Goal: Task Accomplishment & Management: Use online tool/utility

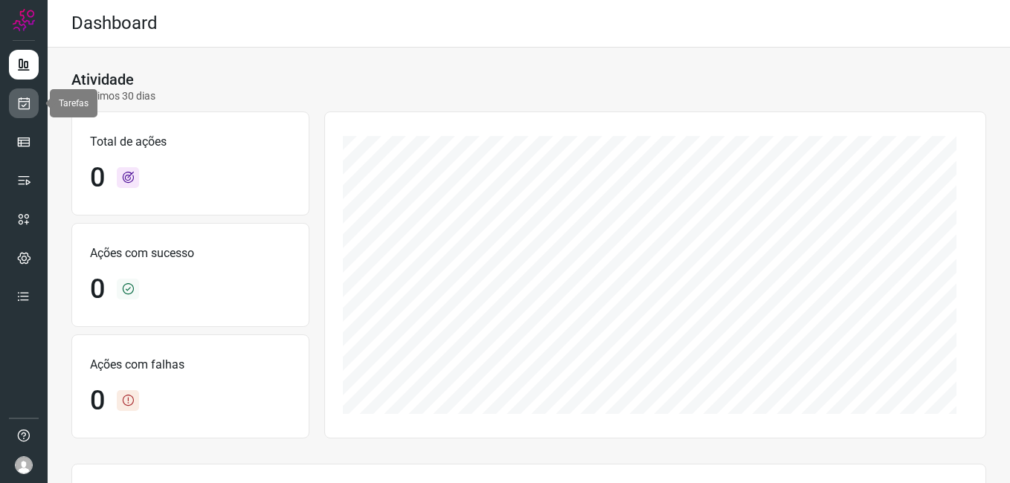
click at [19, 108] on icon at bounding box center [24, 103] width 16 height 15
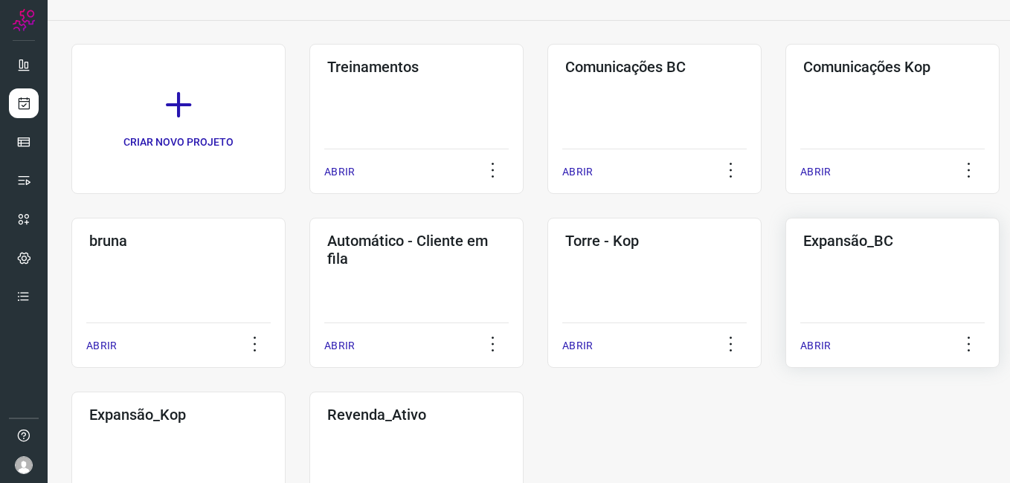
click at [808, 277] on div "Expansão_BC ABRIR" at bounding box center [892, 293] width 214 height 150
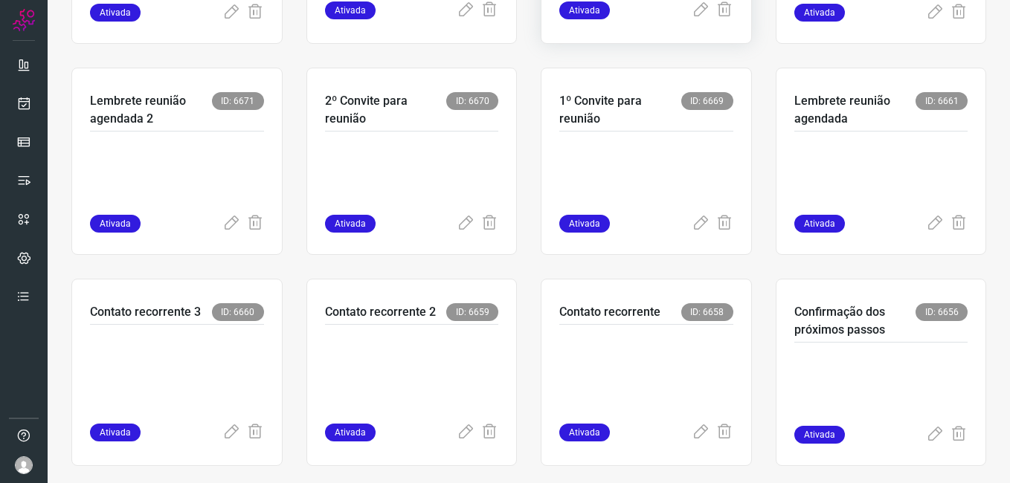
scroll to position [517, 0]
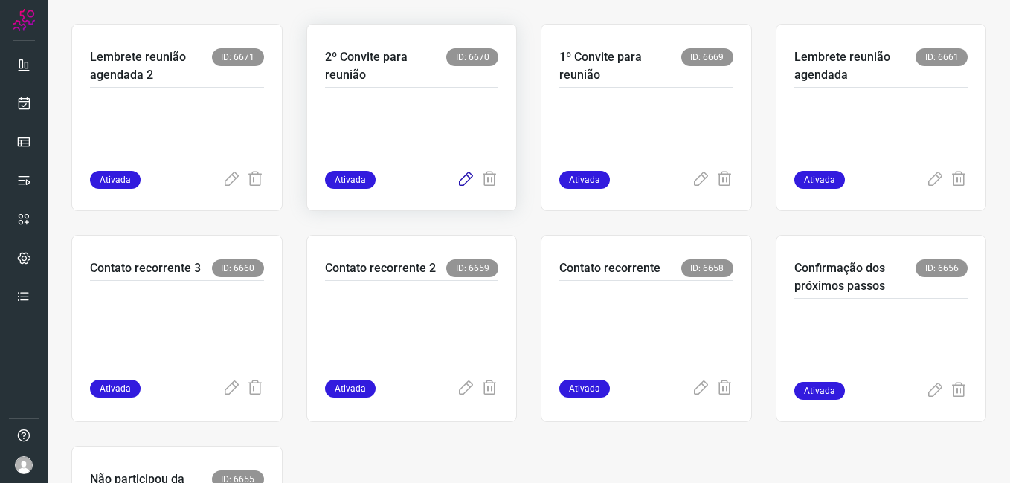
click at [460, 179] on icon at bounding box center [466, 180] width 18 height 18
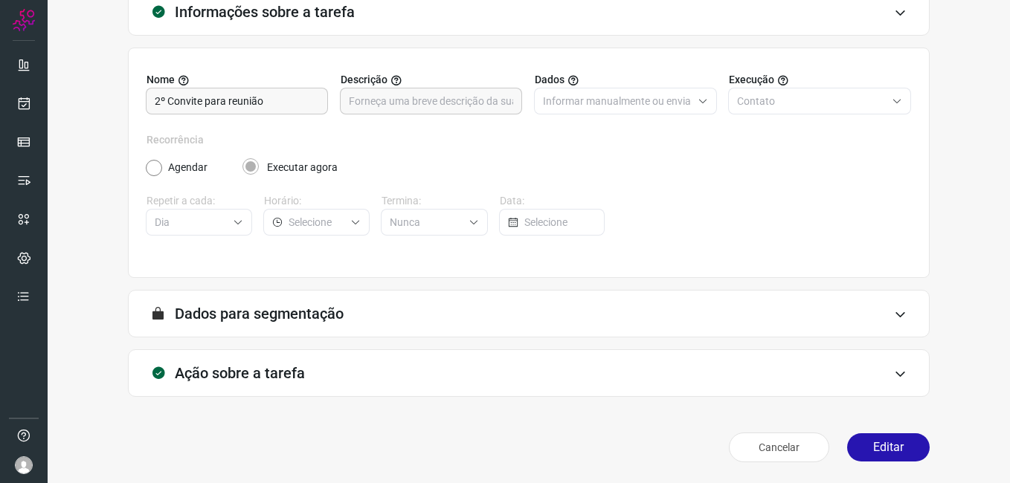
scroll to position [97, 0]
click at [855, 457] on button "Editar" at bounding box center [888, 448] width 83 height 28
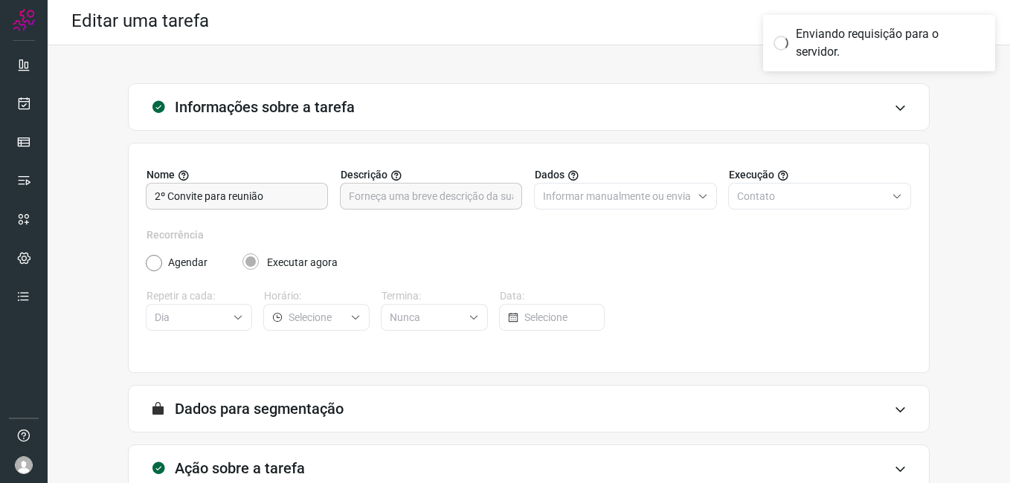
scroll to position [0, 0]
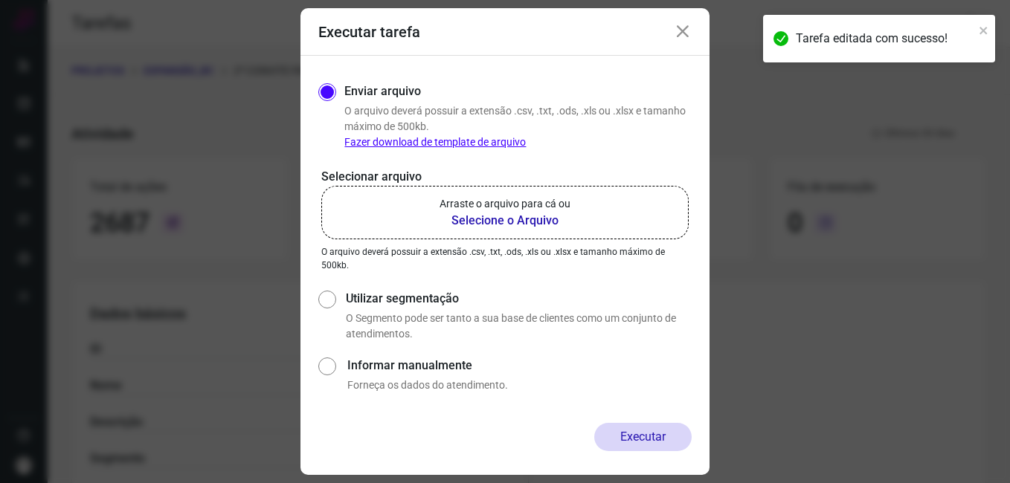
click at [470, 224] on b "Selecione o Arquivo" at bounding box center [505, 221] width 131 height 18
click at [0, 0] on input "Arraste o arquivo para cá ou Selecione o Arquivo" at bounding box center [0, 0] width 0 height 0
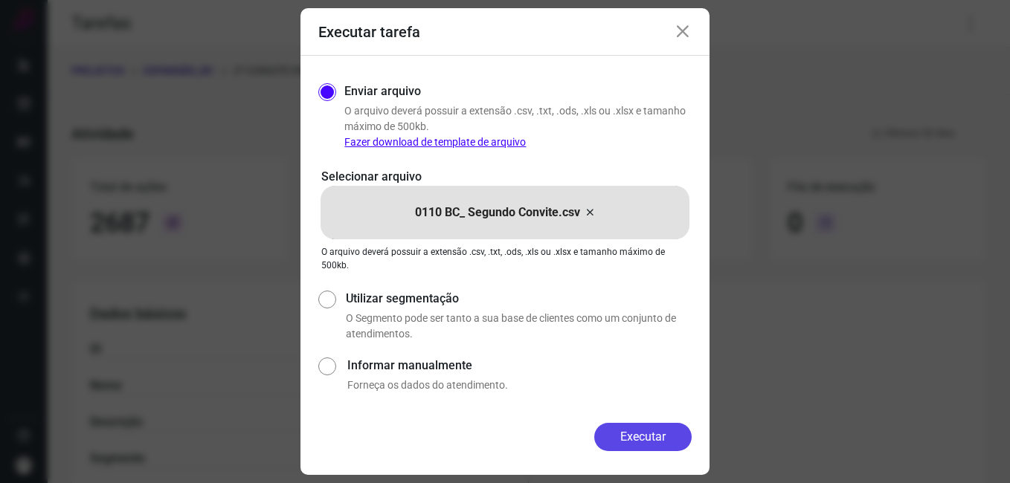
click at [618, 437] on button "Executar" at bounding box center [642, 437] width 97 height 28
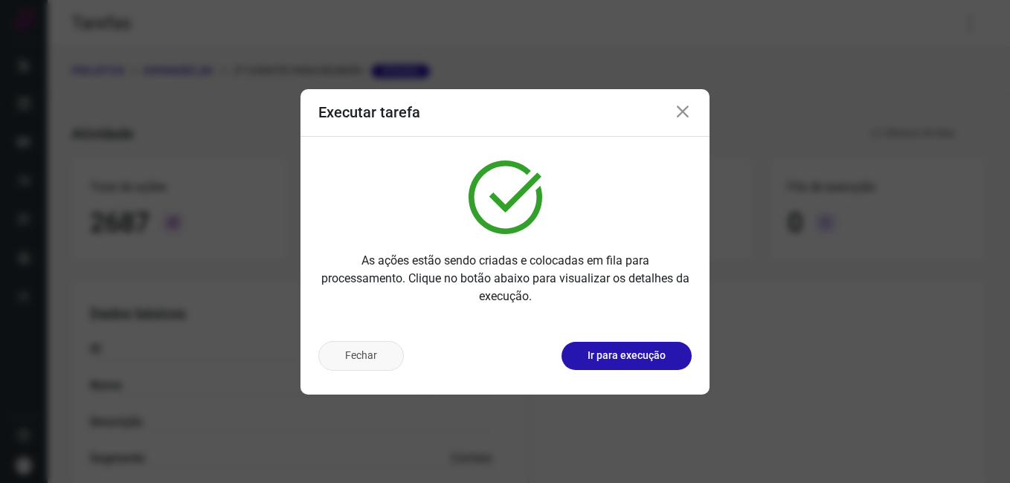
click at [347, 352] on button "Fechar" at bounding box center [361, 356] width 86 height 30
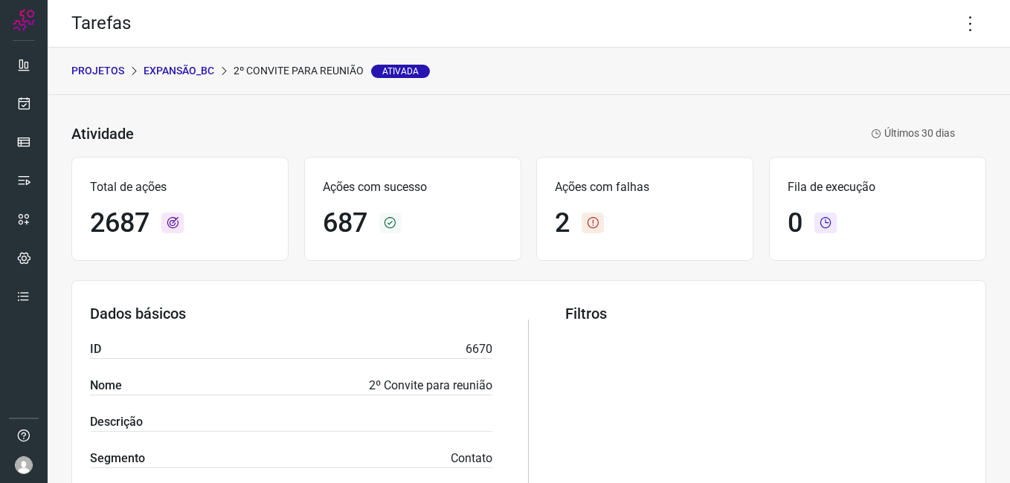
click at [182, 74] on p "Expansão_BC" at bounding box center [179, 71] width 71 height 16
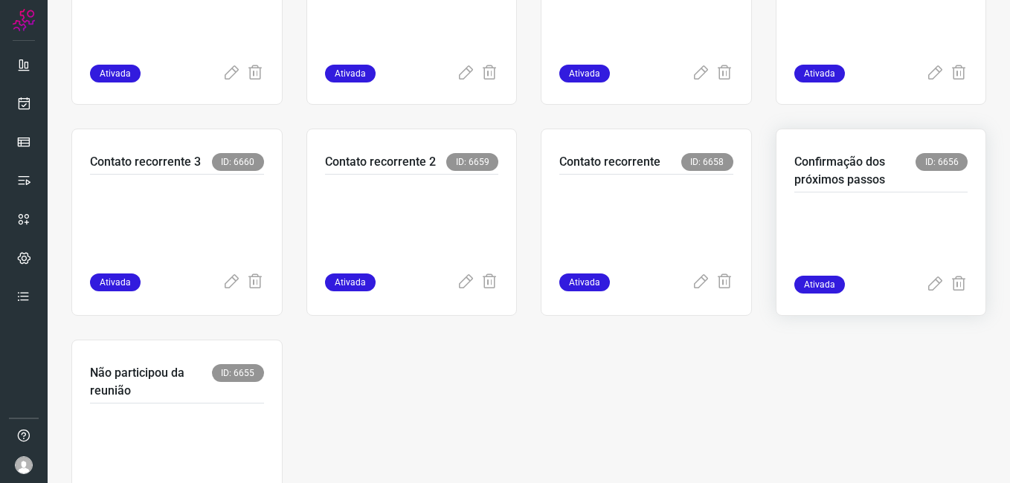
scroll to position [669, 0]
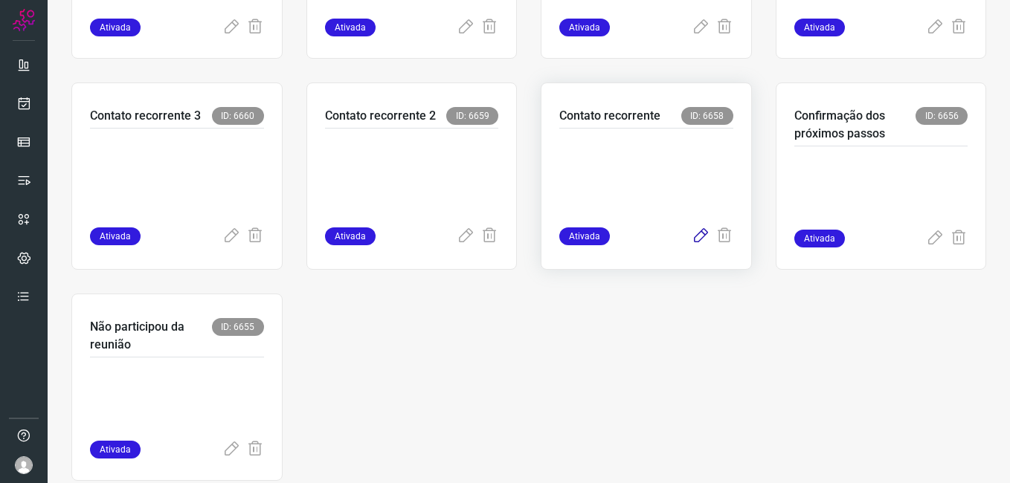
click at [694, 240] on icon at bounding box center [701, 237] width 18 height 18
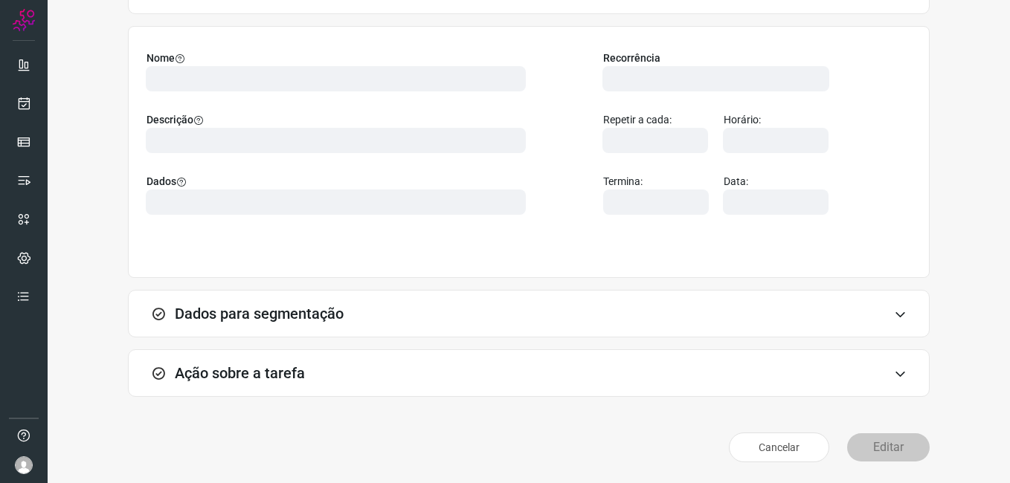
scroll to position [97, 0]
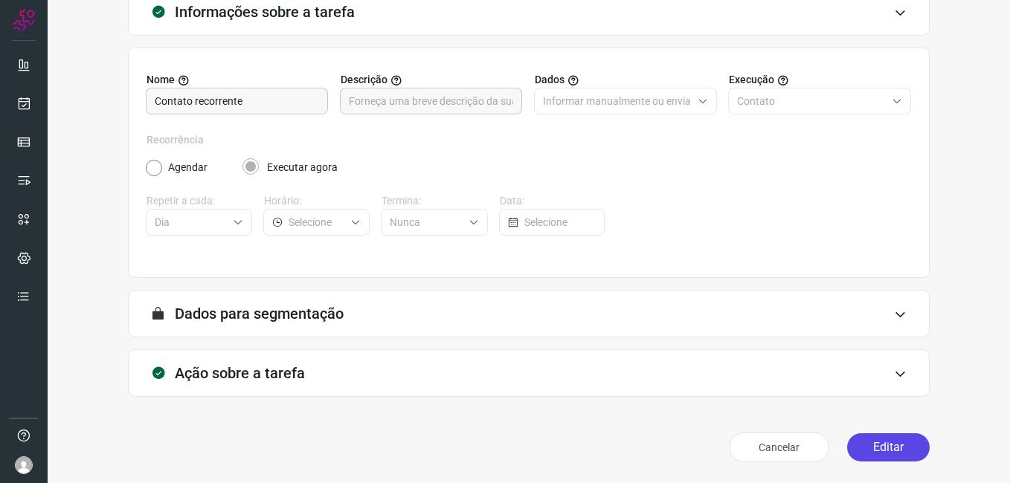
click at [864, 454] on button "Editar" at bounding box center [888, 448] width 83 height 28
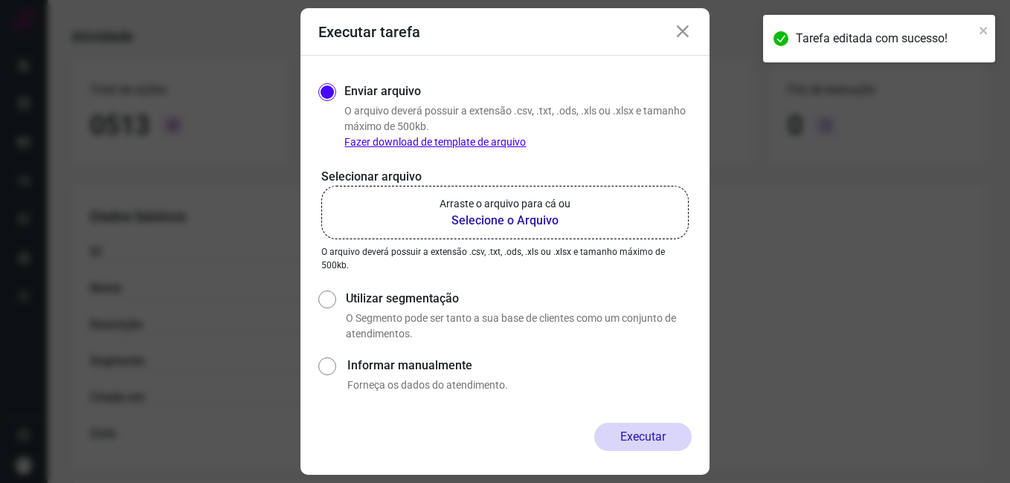
click at [684, 39] on icon at bounding box center [683, 32] width 18 height 18
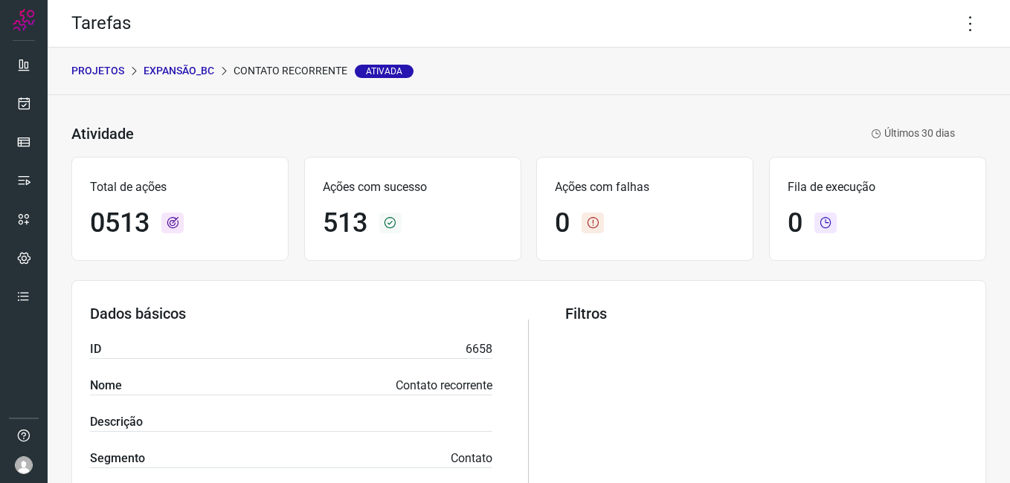
click at [961, 30] on body "Tarefas PROJETOS Expansão_BC Contato recorrente Ativada Atividade Contato recor…" at bounding box center [505, 241] width 1010 height 483
click at [962, 28] on icon at bounding box center [970, 23] width 31 height 31
click at [892, 71] on li "Editar" at bounding box center [906, 69] width 135 height 24
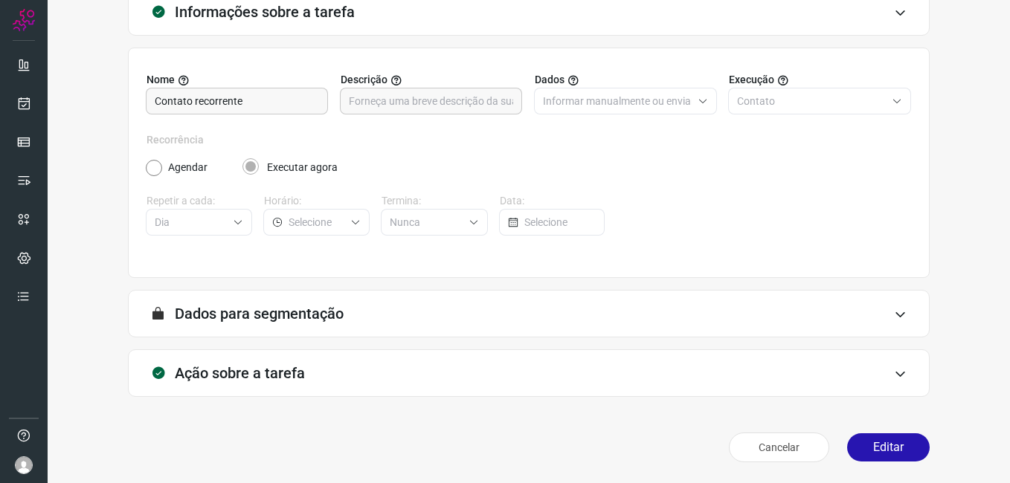
scroll to position [97, 0]
click at [866, 443] on button "Editar" at bounding box center [888, 448] width 83 height 28
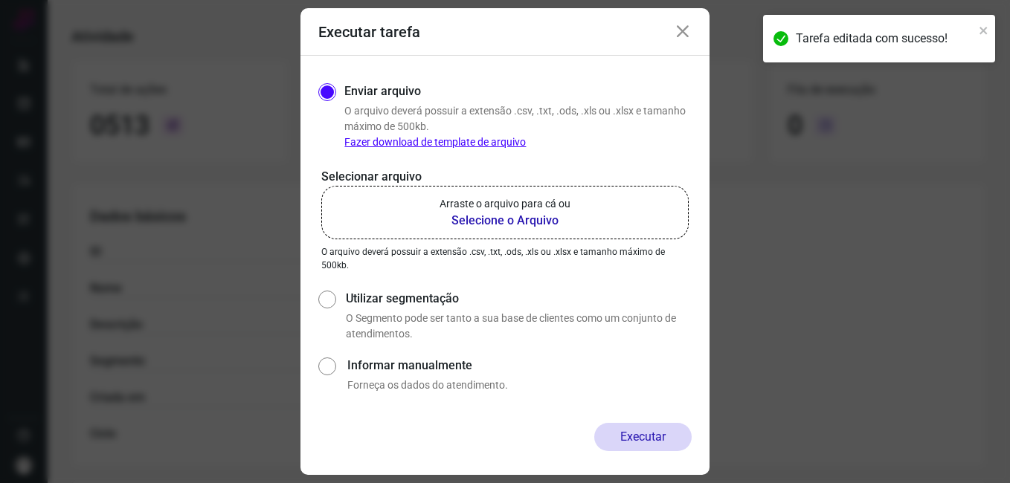
click at [454, 216] on b "Selecione o Arquivo" at bounding box center [505, 221] width 131 height 18
click at [0, 0] on input "Arraste o arquivo para cá ou Selecione o Arquivo" at bounding box center [0, 0] width 0 height 0
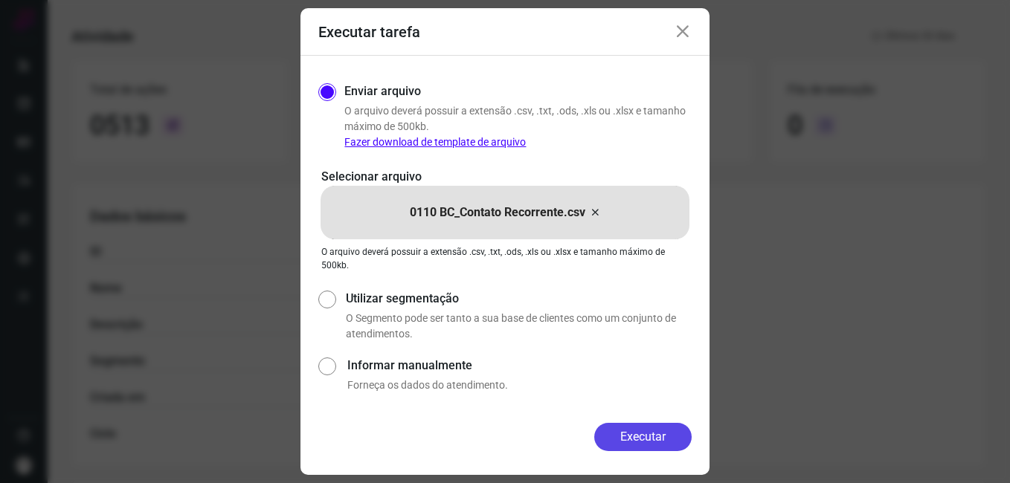
click at [613, 440] on button "Executar" at bounding box center [642, 437] width 97 height 28
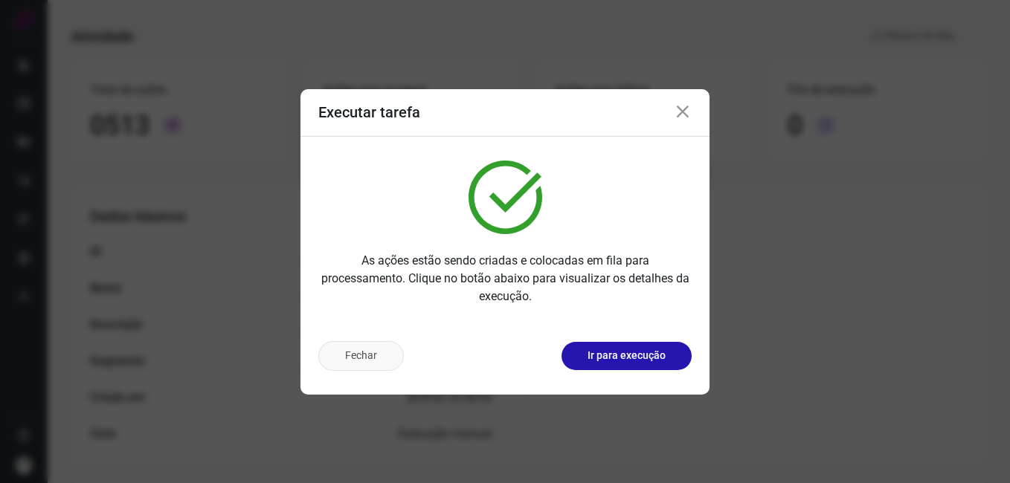
click at [353, 353] on button "Fechar" at bounding box center [361, 356] width 86 height 30
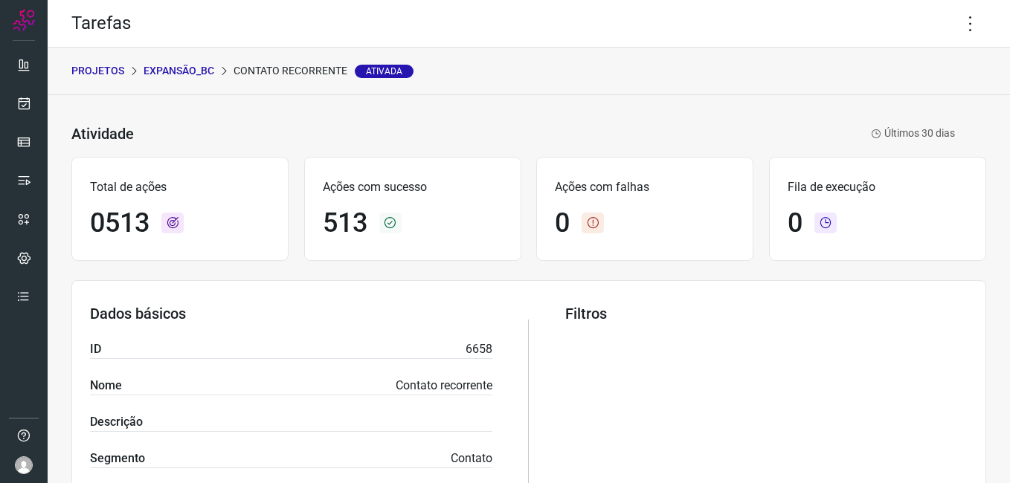
click at [166, 73] on p "Expansão_BC" at bounding box center [179, 71] width 71 height 16
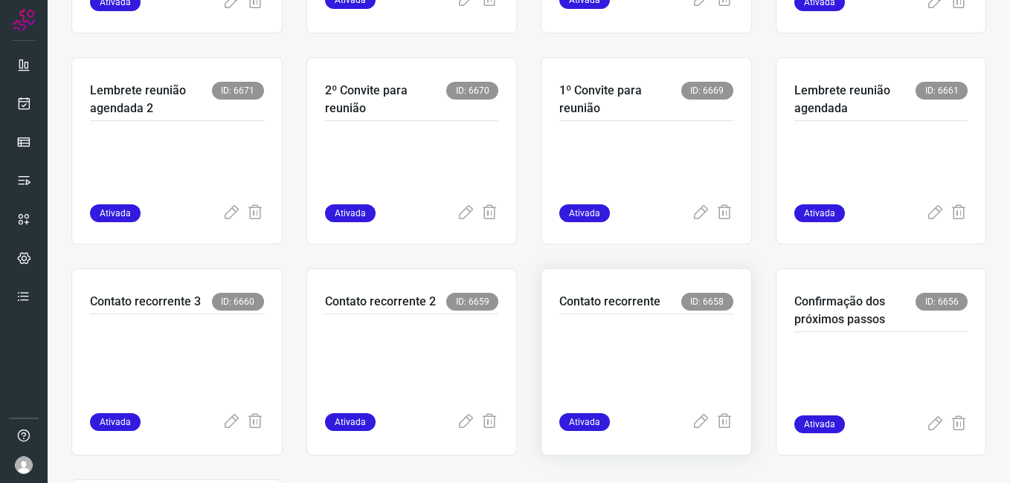
scroll to position [517, 0]
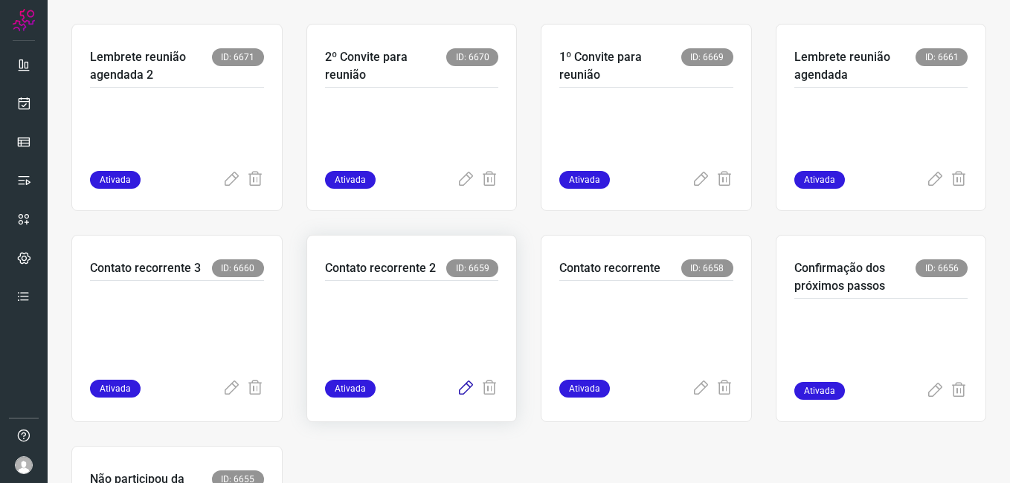
click at [457, 393] on icon at bounding box center [466, 389] width 18 height 18
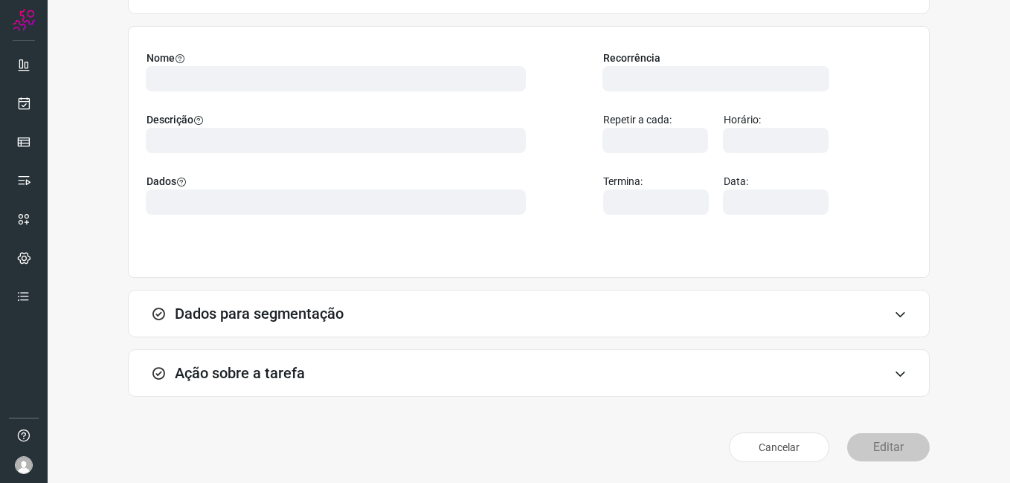
scroll to position [97, 0]
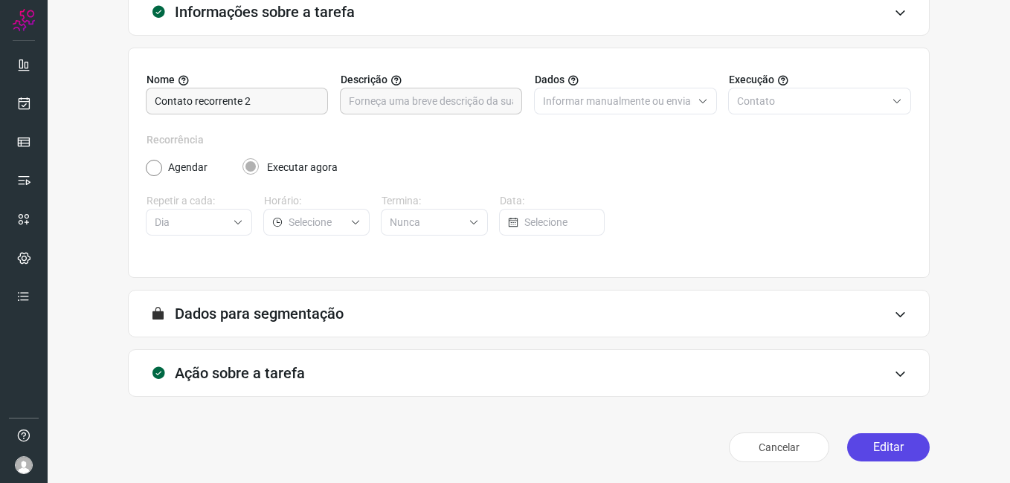
click at [873, 435] on button "Editar" at bounding box center [888, 448] width 83 height 28
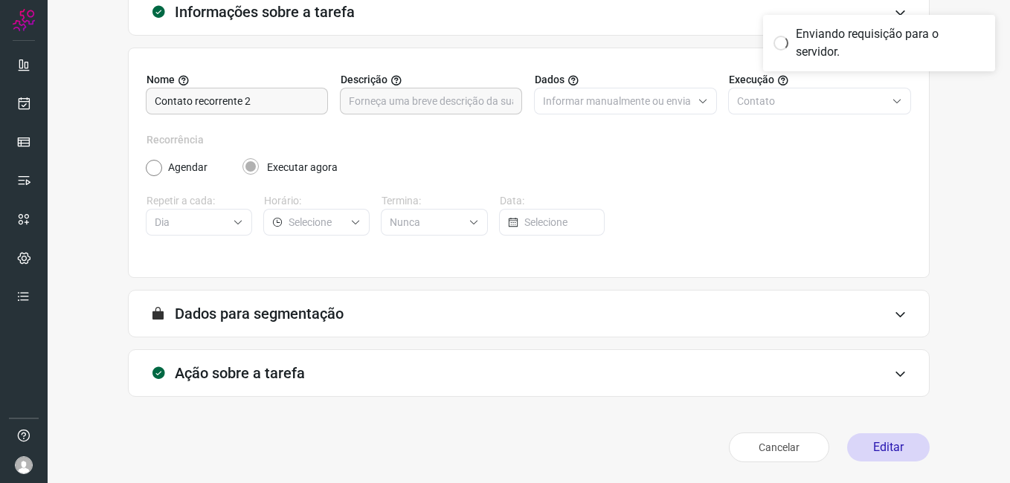
scroll to position [0, 0]
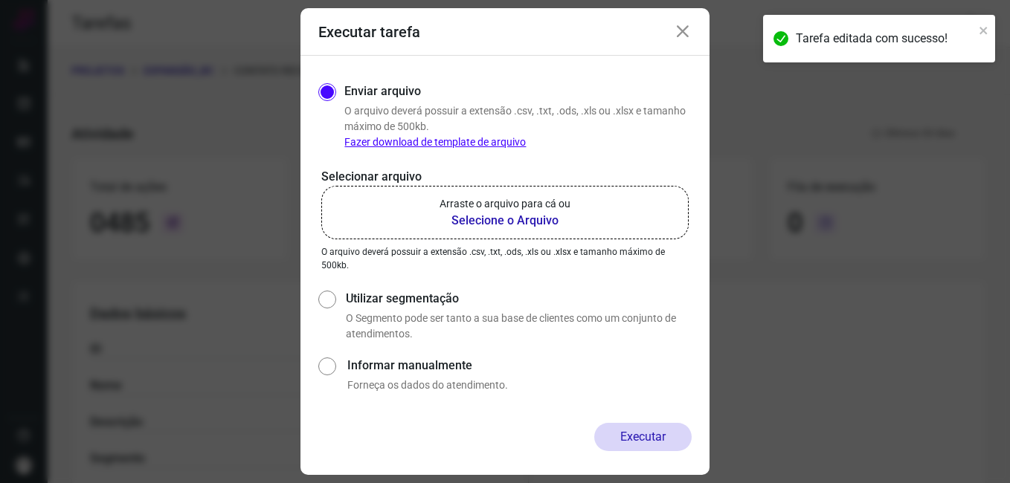
click at [477, 216] on b "Selecione o Arquivo" at bounding box center [505, 221] width 131 height 18
click at [0, 0] on input "Arraste o arquivo para cá ou Selecione o Arquivo" at bounding box center [0, 0] width 0 height 0
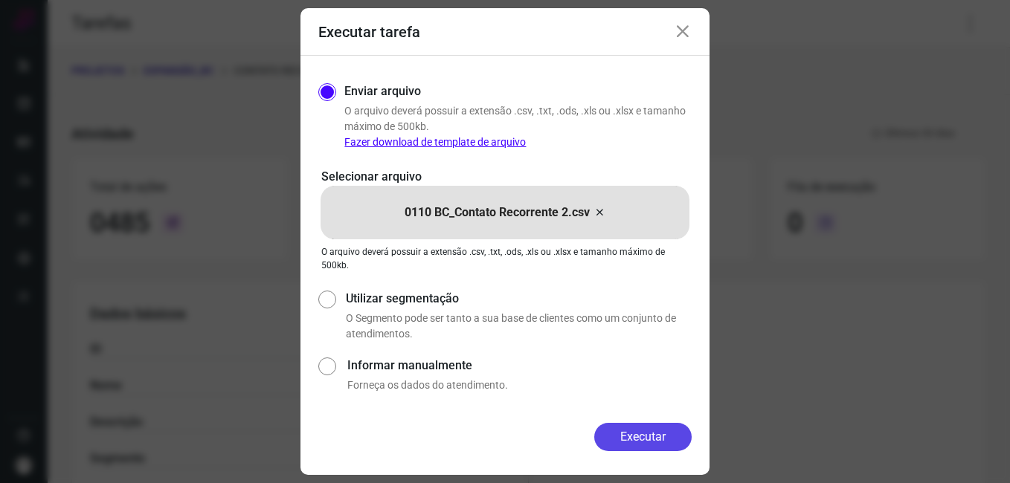
click at [627, 429] on button "Executar" at bounding box center [642, 437] width 97 height 28
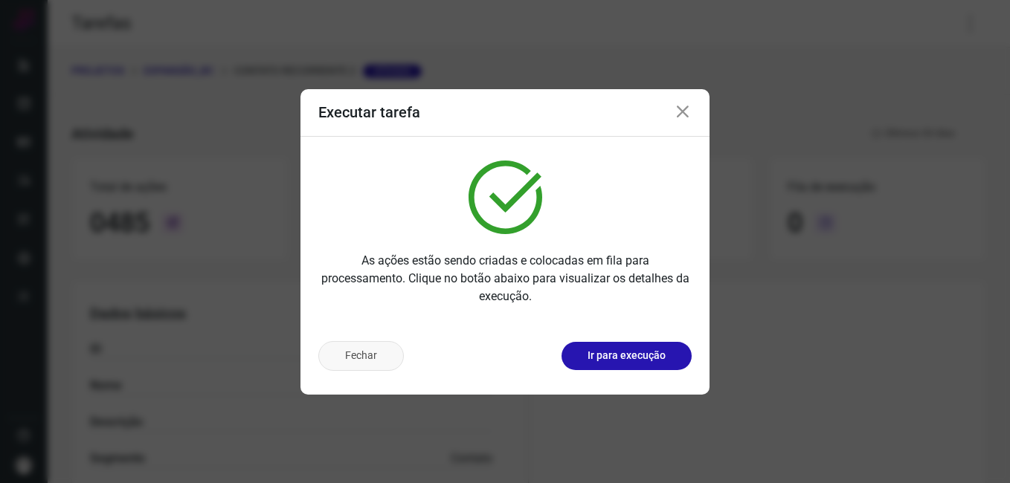
click at [364, 355] on button "Fechar" at bounding box center [361, 356] width 86 height 30
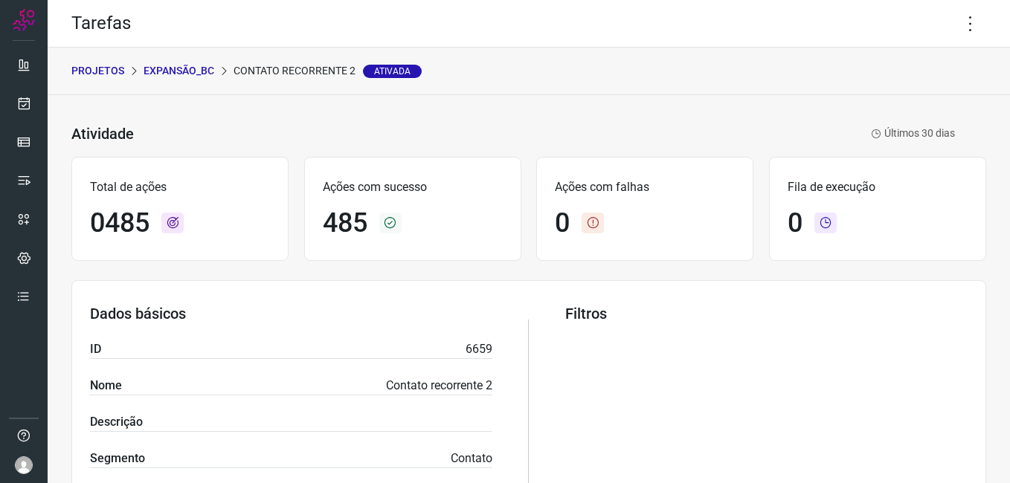
click at [187, 75] on p "Expansão_BC" at bounding box center [179, 71] width 71 height 16
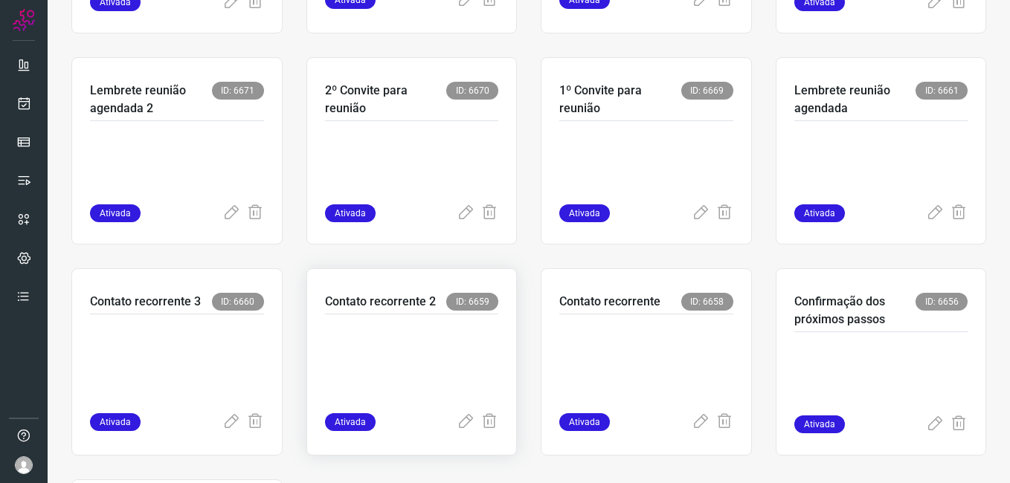
scroll to position [521, 0]
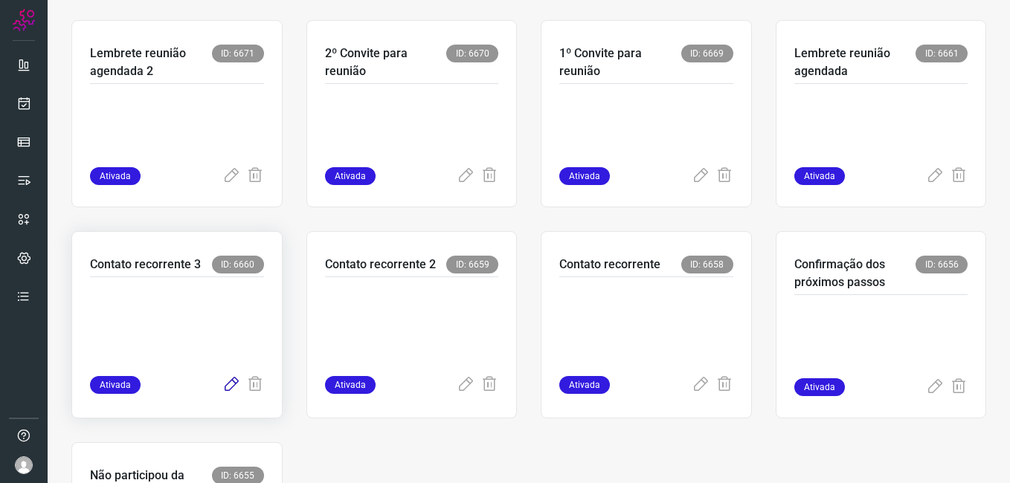
click at [230, 390] on icon at bounding box center [231, 385] width 18 height 18
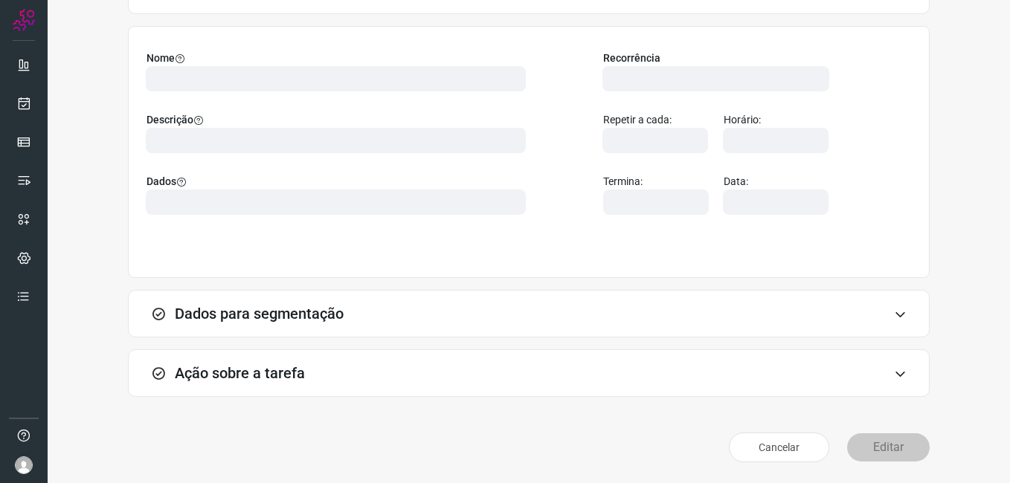
scroll to position [97, 0]
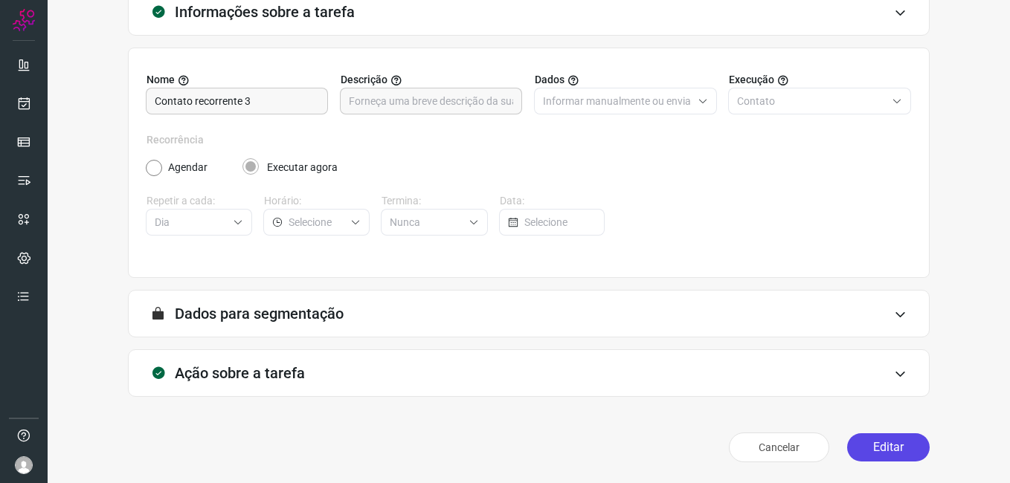
click at [860, 449] on button "Editar" at bounding box center [888, 448] width 83 height 28
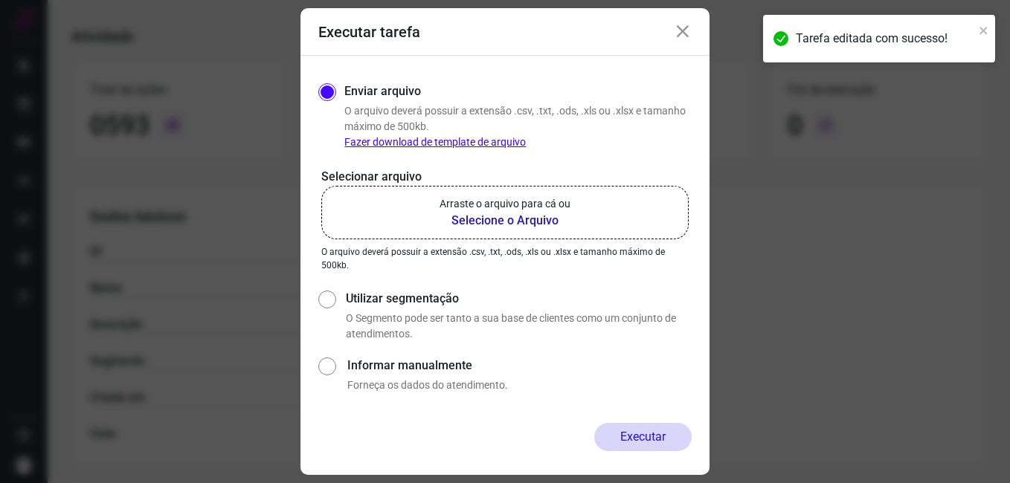
click at [465, 219] on b "Selecione o Arquivo" at bounding box center [505, 221] width 131 height 18
click at [0, 0] on input "Arraste o arquivo para cá ou Selecione o Arquivo" at bounding box center [0, 0] width 0 height 0
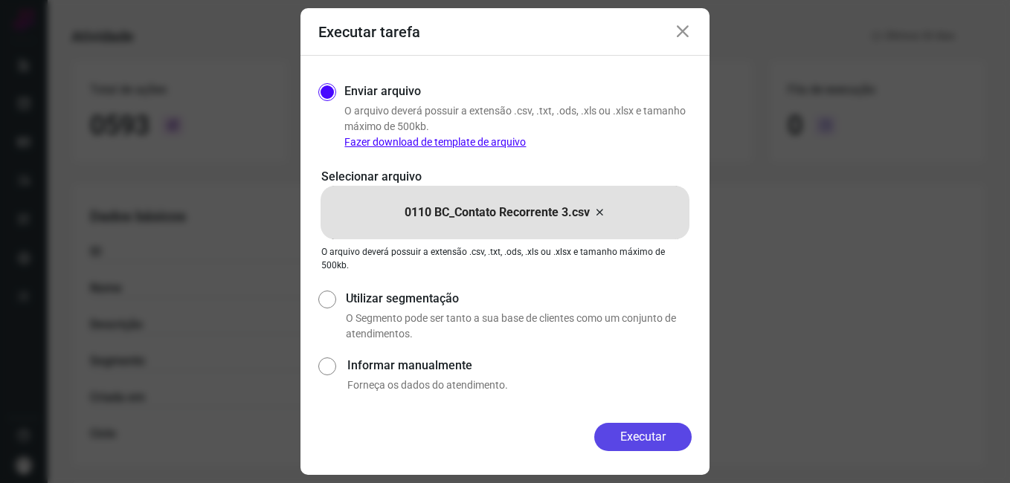
click at [600, 435] on button "Executar" at bounding box center [642, 437] width 97 height 28
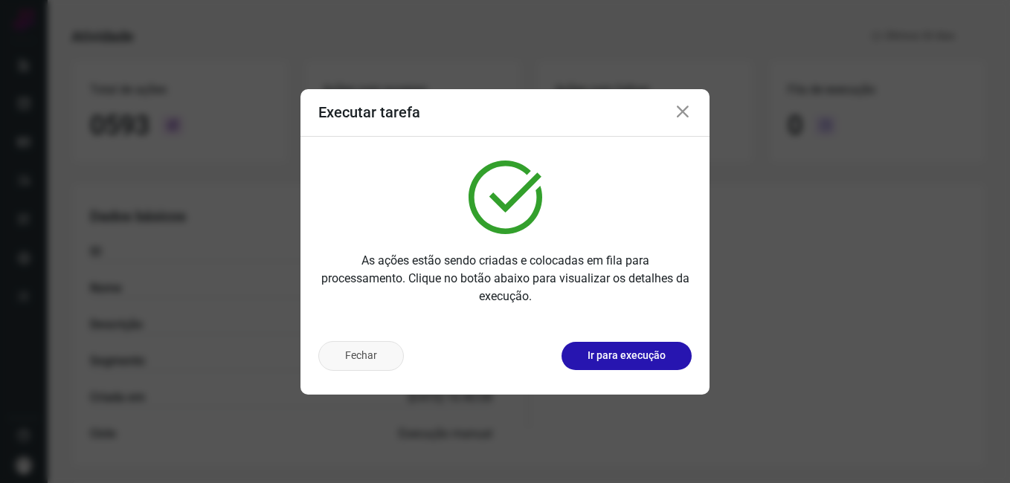
click at [355, 358] on button "Fechar" at bounding box center [361, 356] width 86 height 30
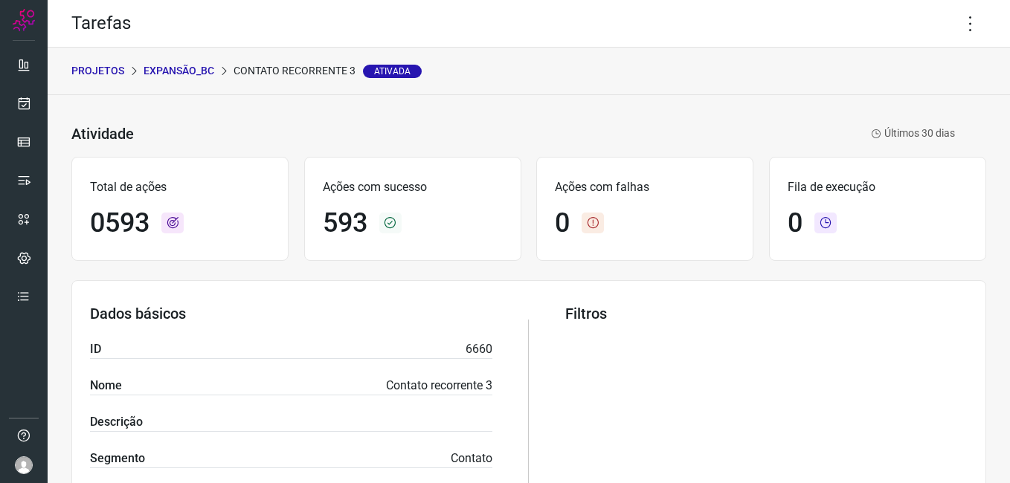
click at [172, 72] on p "Expansão_BC" at bounding box center [179, 71] width 71 height 16
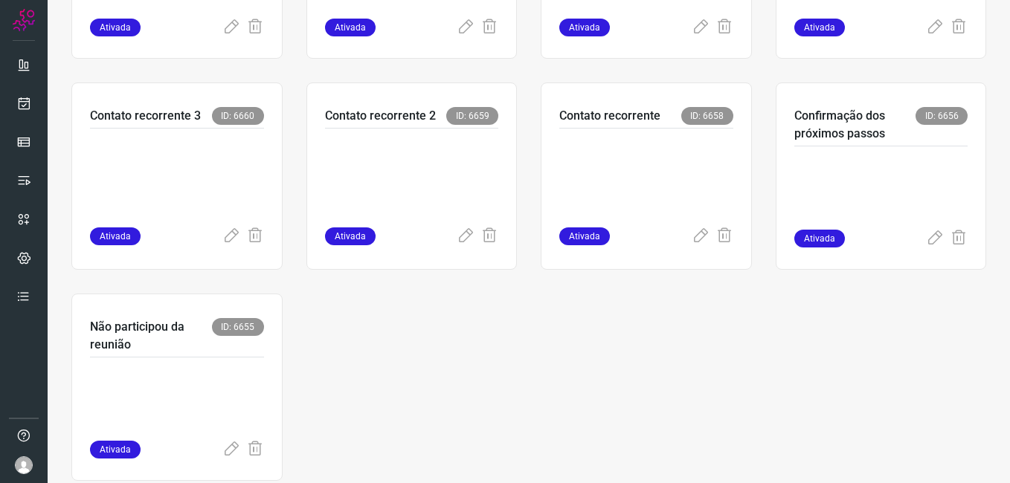
scroll to position [704, 0]
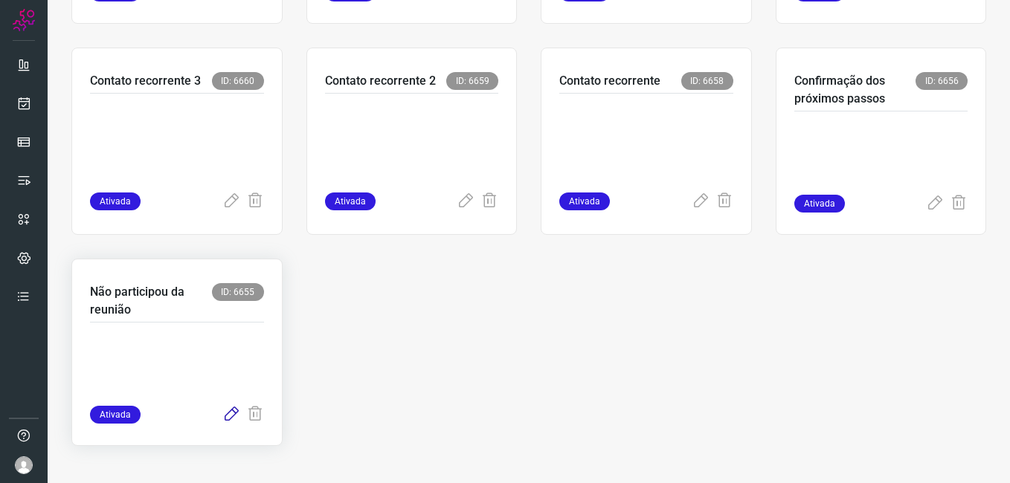
click at [230, 416] on icon at bounding box center [231, 415] width 18 height 18
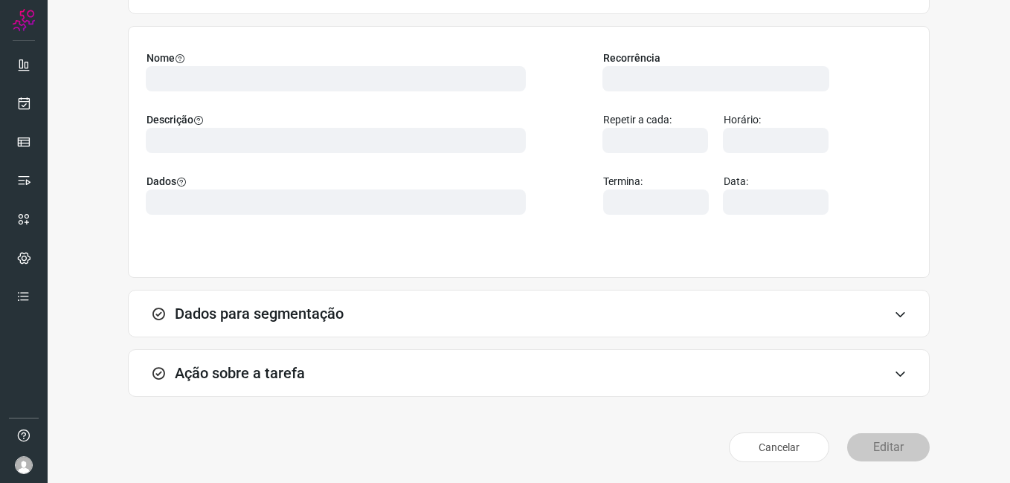
scroll to position [97, 0]
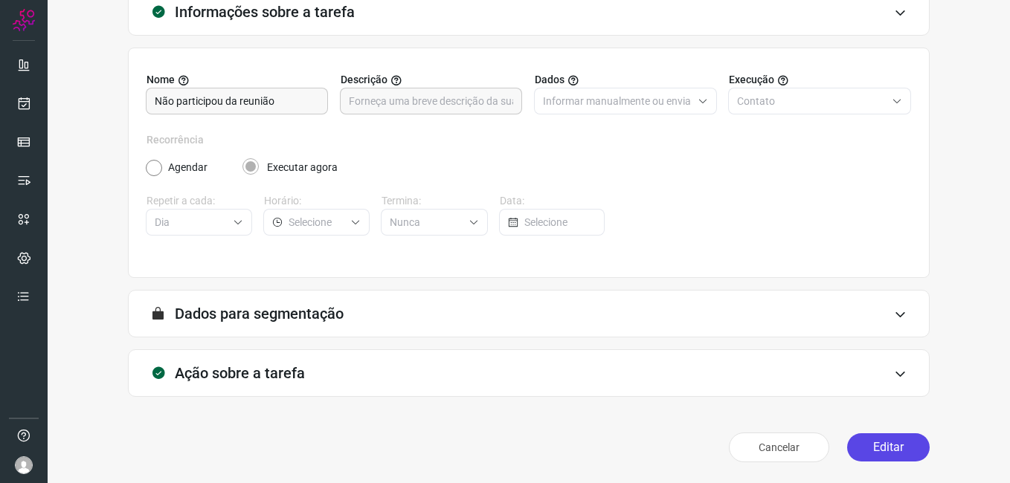
click at [866, 442] on button "Editar" at bounding box center [888, 448] width 83 height 28
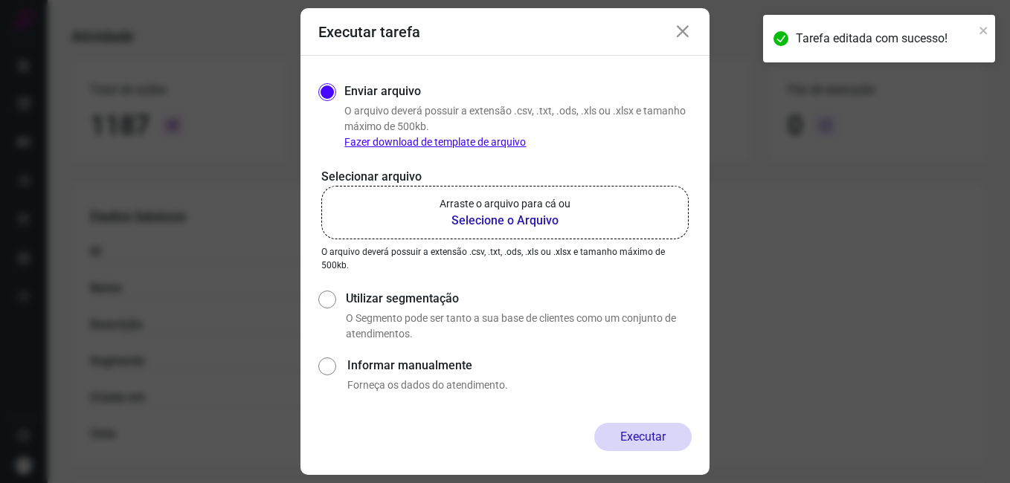
click at [464, 218] on b "Selecione o Arquivo" at bounding box center [505, 221] width 131 height 18
click at [0, 0] on input "Arraste o arquivo para cá ou Selecione o Arquivo" at bounding box center [0, 0] width 0 height 0
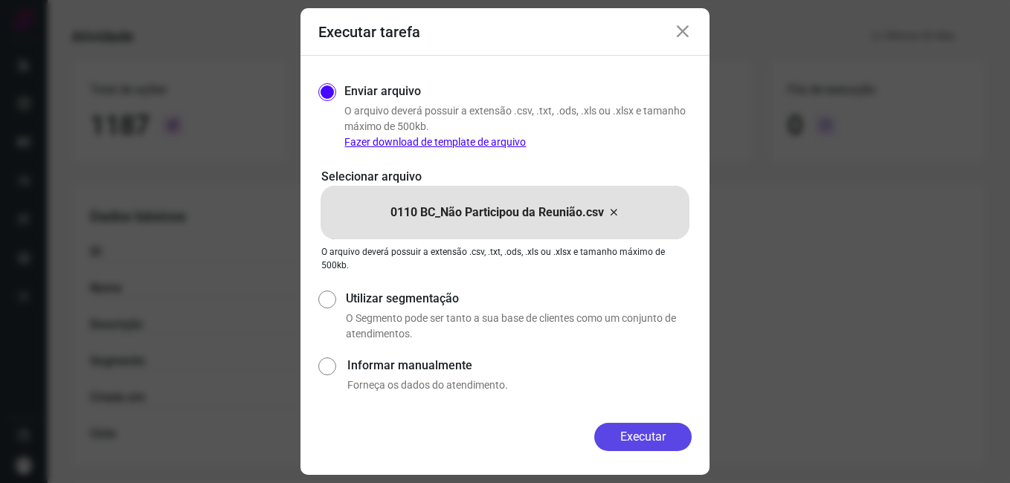
click at [599, 436] on button "Executar" at bounding box center [642, 437] width 97 height 28
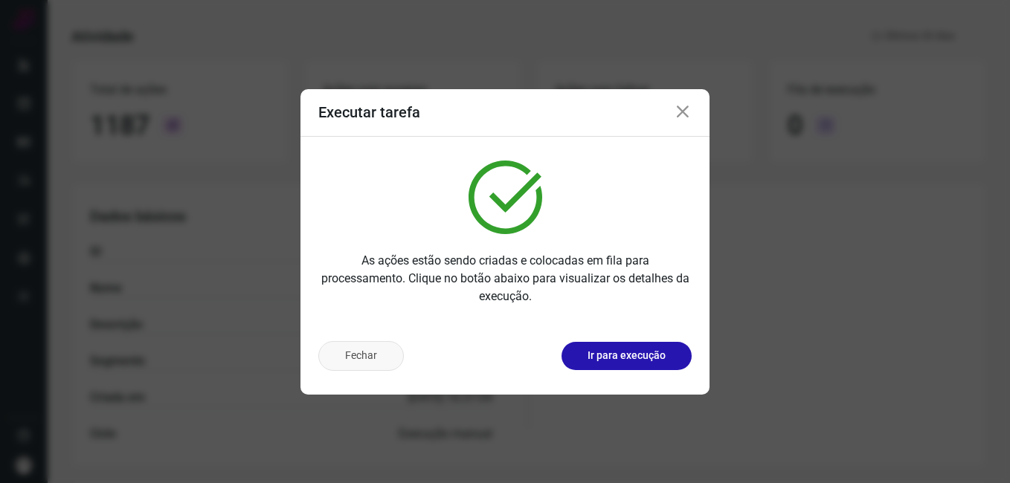
click at [376, 360] on button "Fechar" at bounding box center [361, 356] width 86 height 30
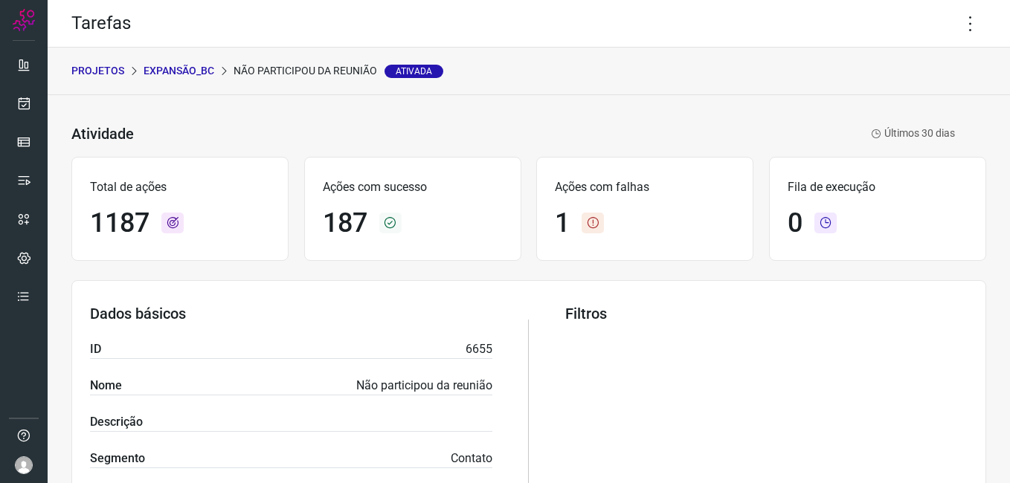
click at [178, 73] on p "Expansão_BC" at bounding box center [179, 71] width 71 height 16
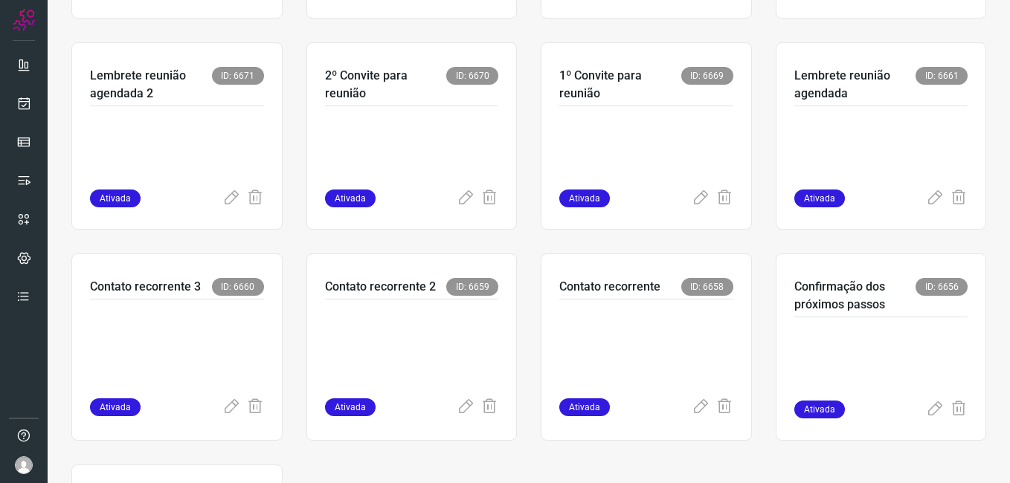
scroll to position [481, 0]
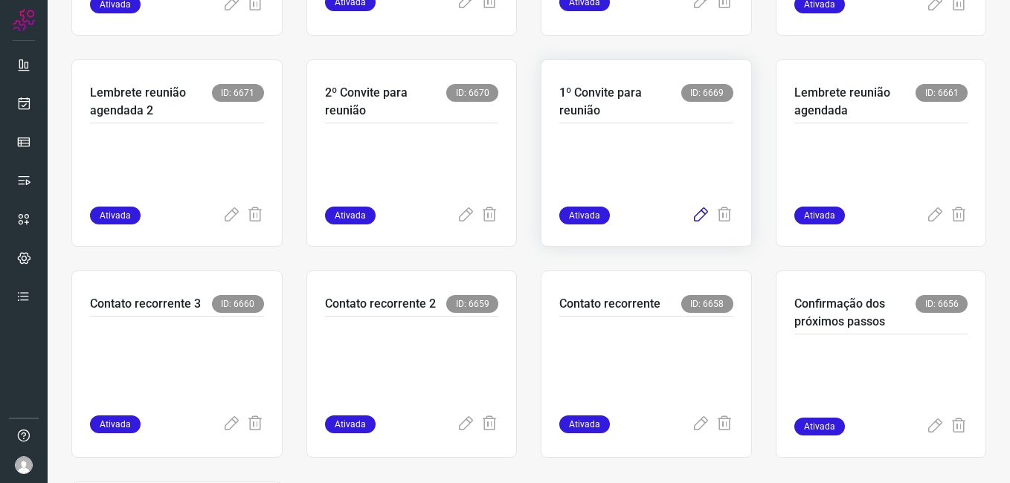
click at [692, 218] on icon at bounding box center [701, 216] width 18 height 18
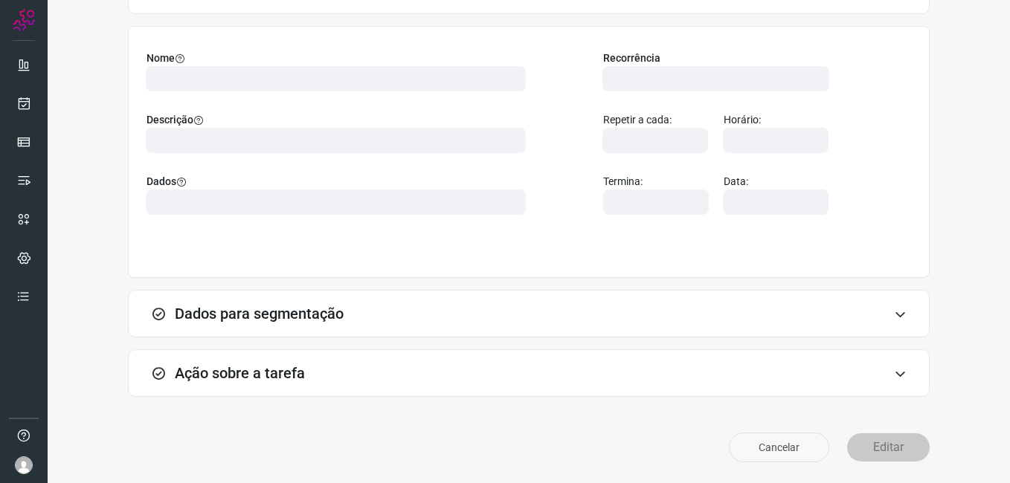
scroll to position [97, 0]
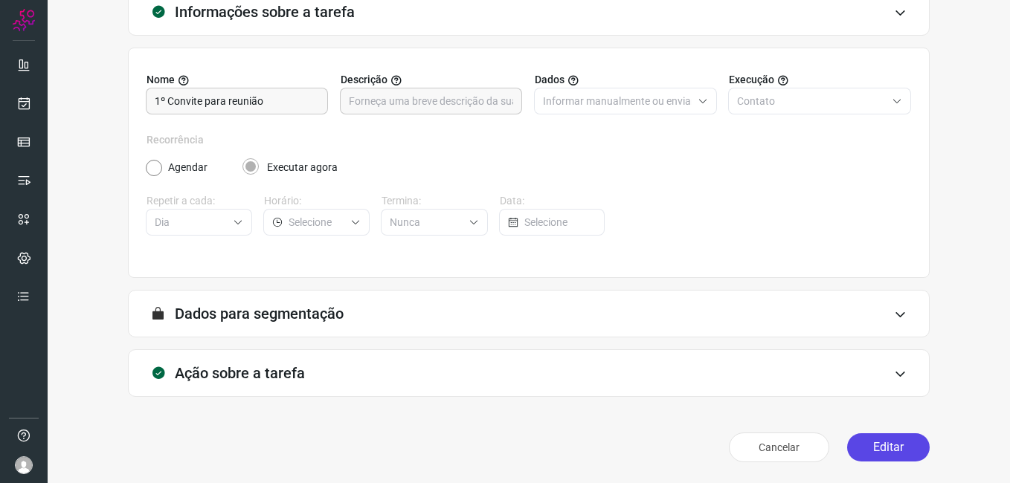
click at [860, 453] on button "Editar" at bounding box center [888, 448] width 83 height 28
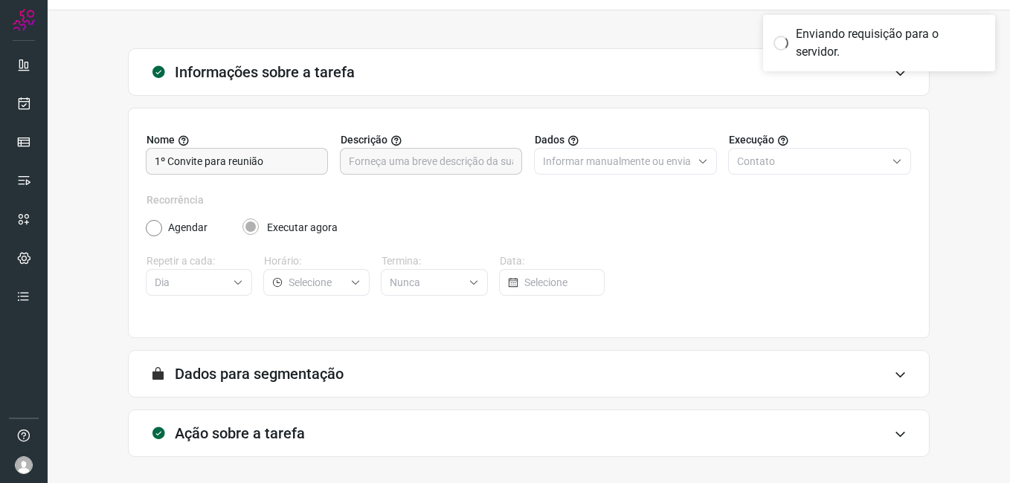
scroll to position [0, 0]
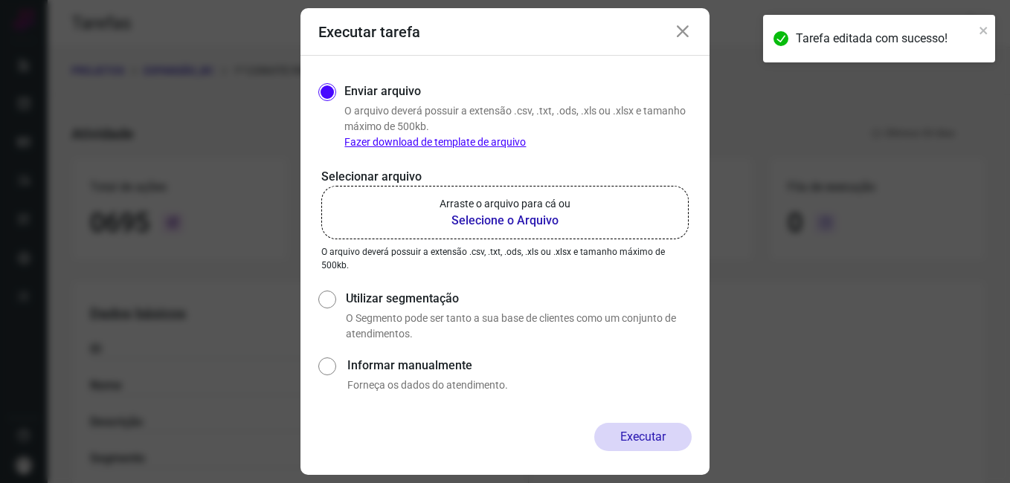
click at [510, 226] on b "Selecione o Arquivo" at bounding box center [505, 221] width 131 height 18
click at [0, 0] on input "Arraste o arquivo para cá ou Selecione o Arquivo" at bounding box center [0, 0] width 0 height 0
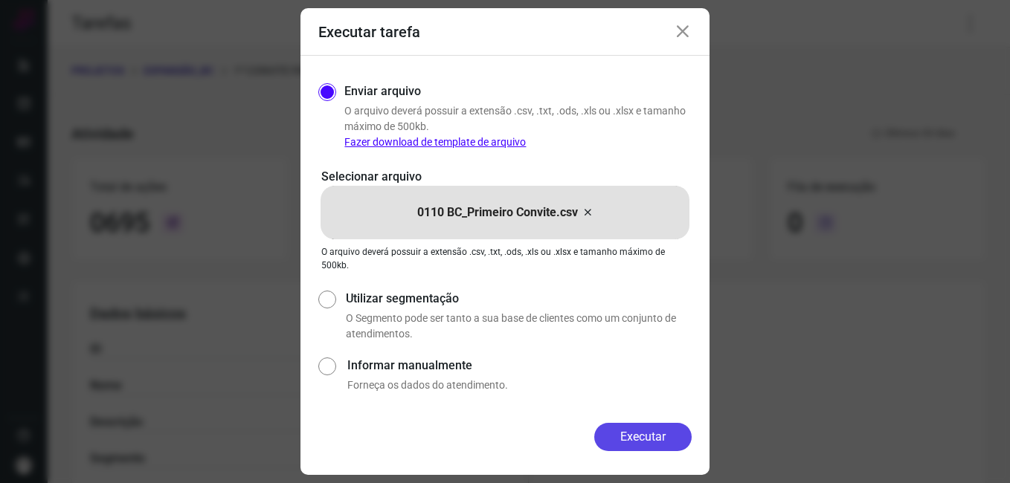
click at [605, 441] on button "Executar" at bounding box center [642, 437] width 97 height 28
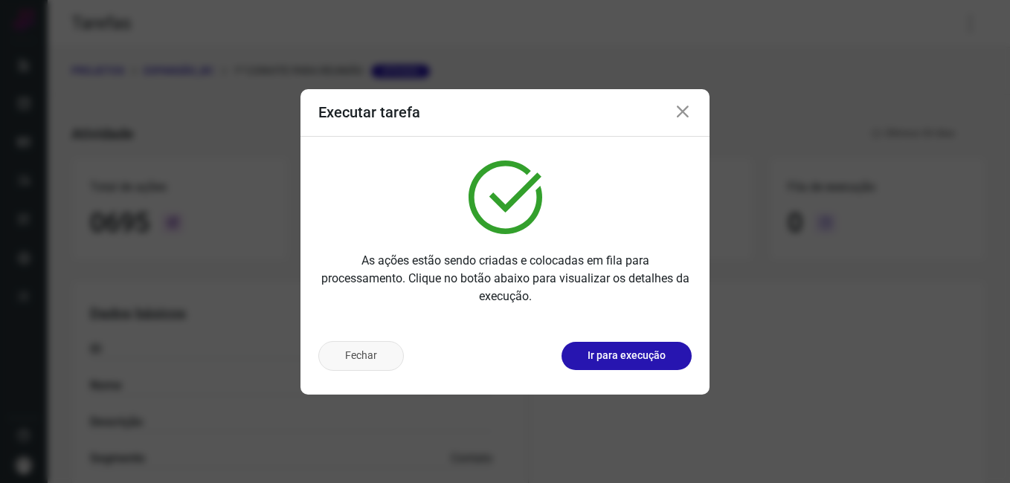
click at [353, 358] on button "Fechar" at bounding box center [361, 356] width 86 height 30
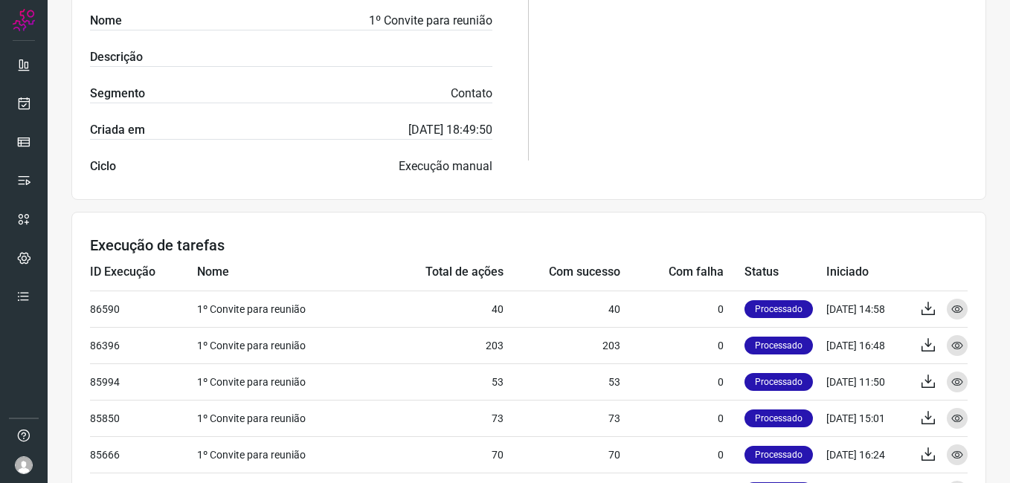
scroll to position [372, 0]
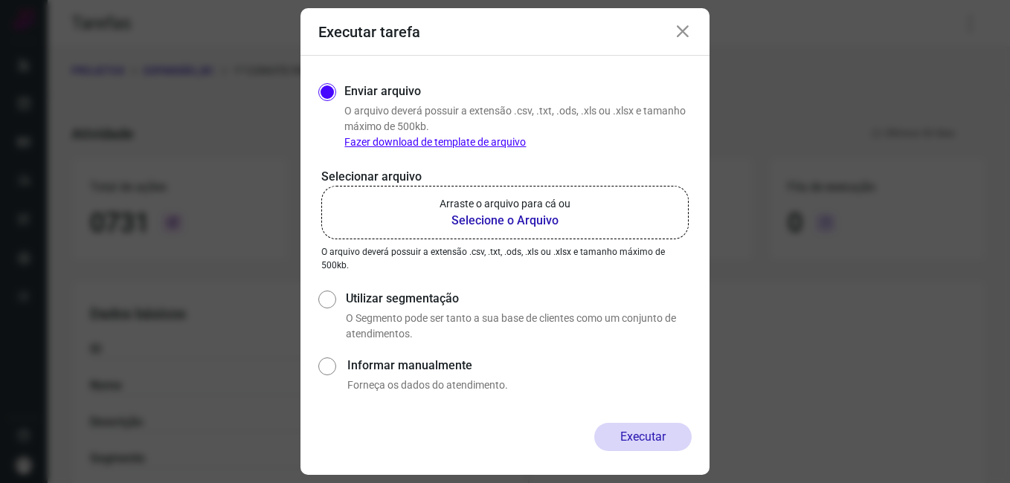
click at [679, 32] on icon at bounding box center [683, 32] width 18 height 18
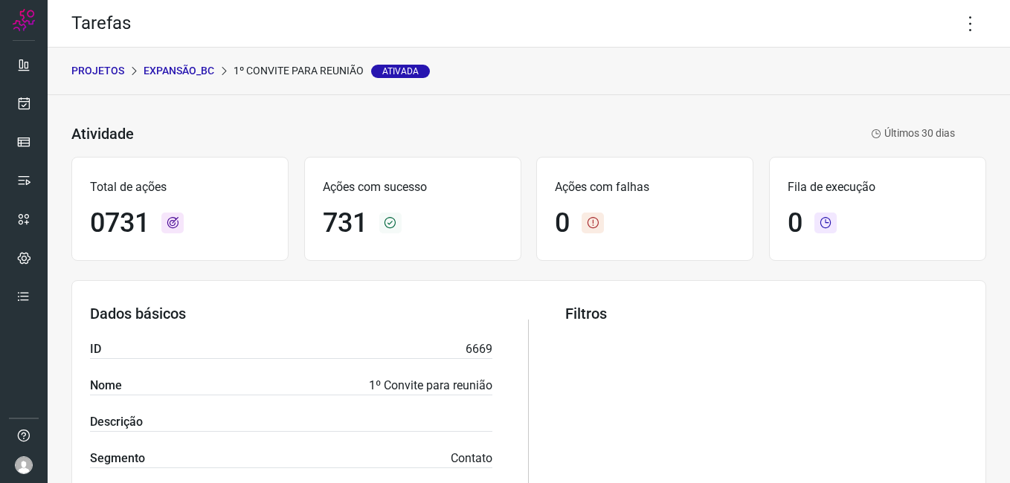
click at [187, 72] on p "Expansão_BC" at bounding box center [179, 71] width 71 height 16
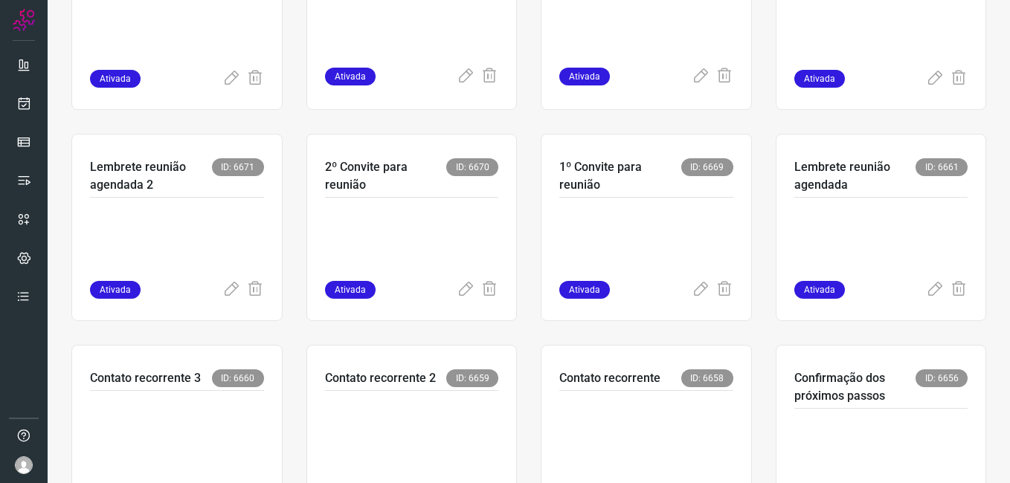
scroll to position [521, 0]
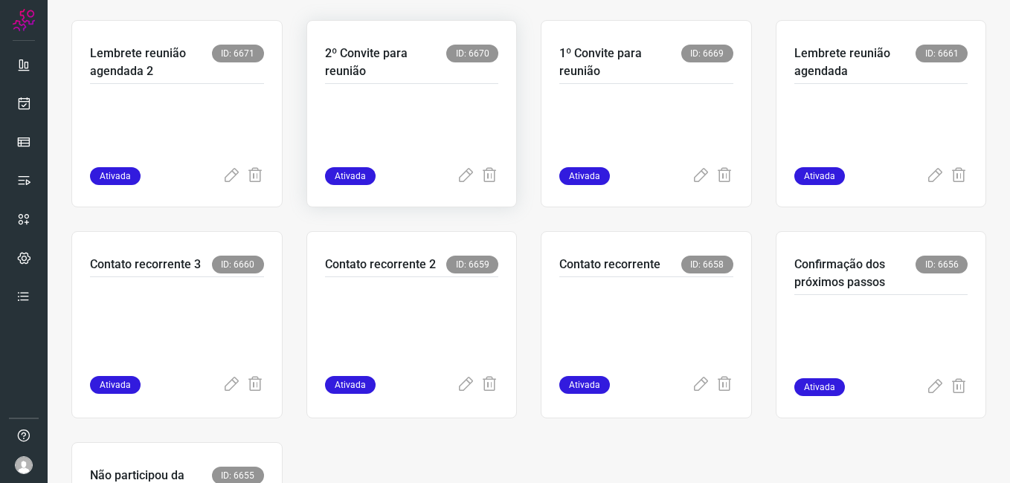
click at [396, 130] on p at bounding box center [412, 130] width 174 height 74
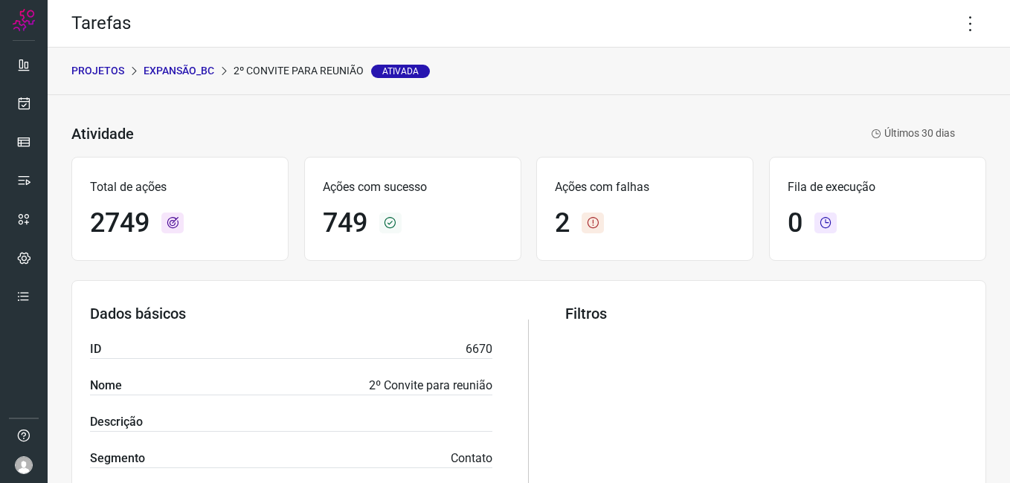
click at [190, 64] on p "Expansão_BC" at bounding box center [179, 71] width 71 height 16
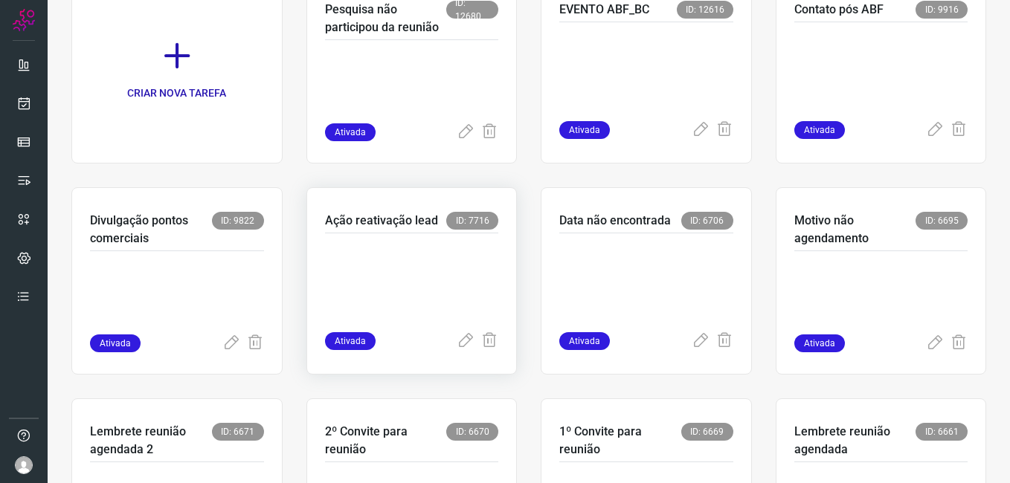
scroll to position [591, 0]
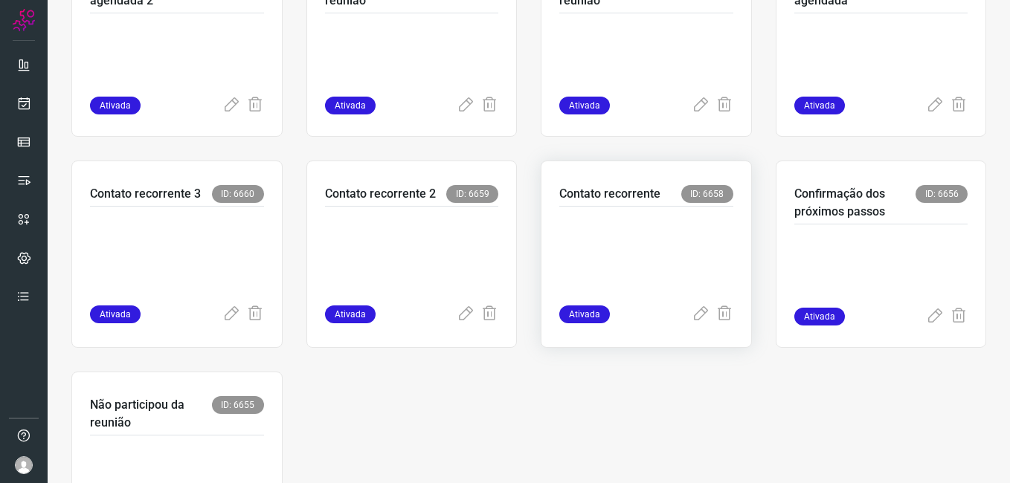
click at [594, 270] on p at bounding box center [646, 253] width 174 height 74
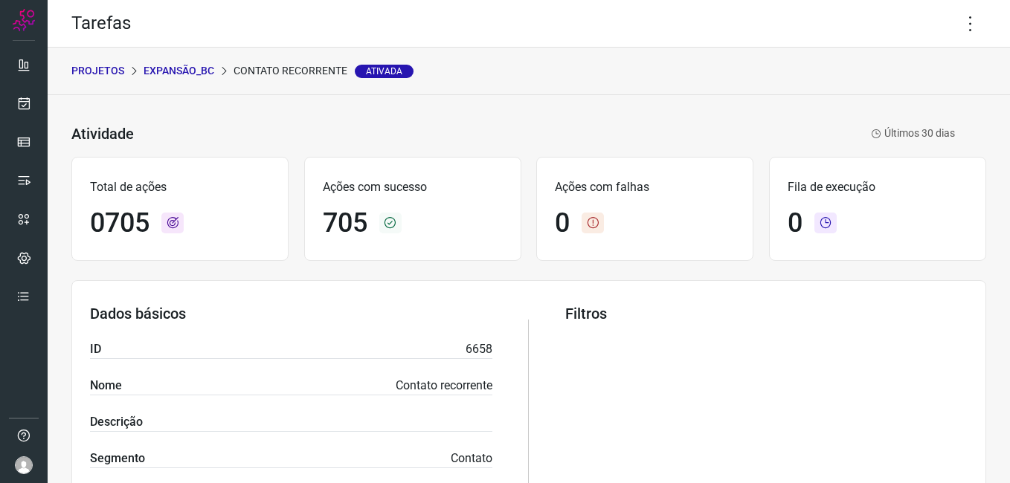
click at [179, 78] on p "Expansão_BC" at bounding box center [179, 71] width 71 height 16
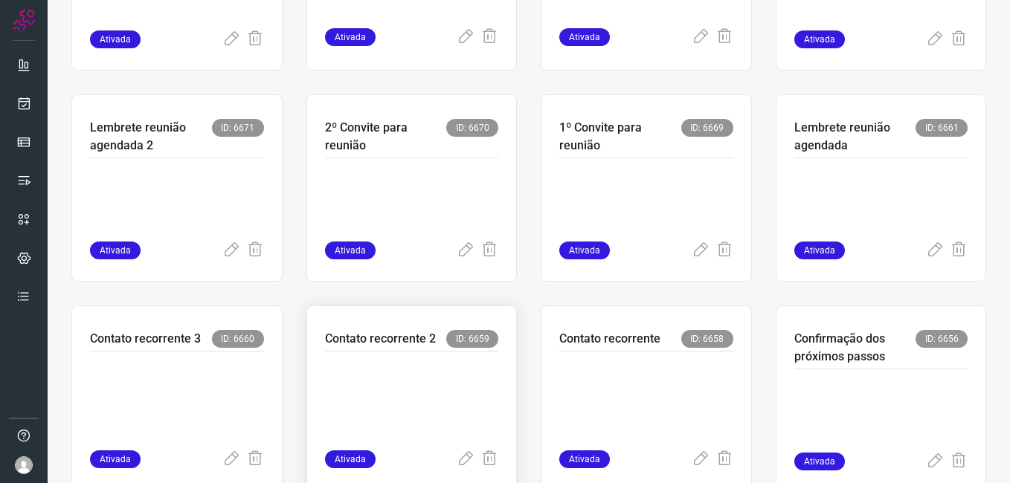
click at [397, 388] on p at bounding box center [412, 398] width 174 height 74
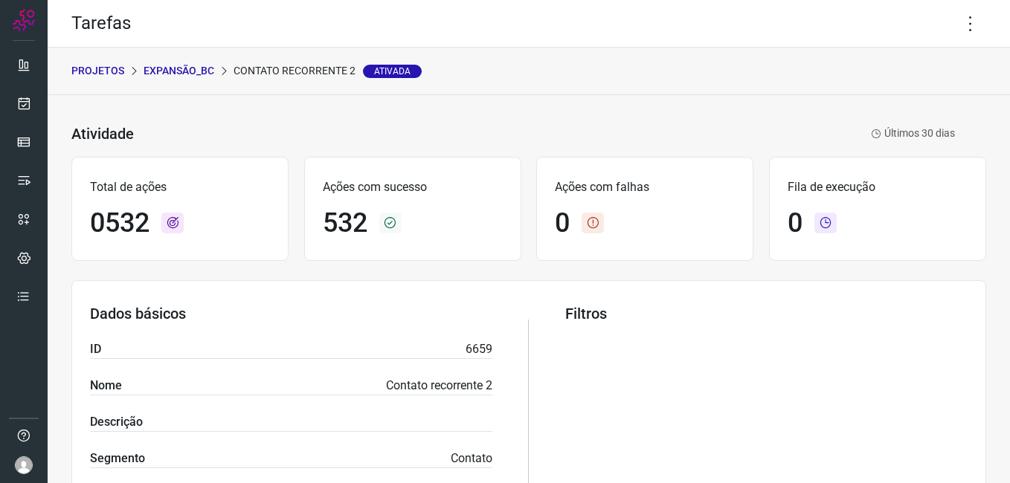
click at [190, 77] on p "Expansão_BC" at bounding box center [179, 71] width 71 height 16
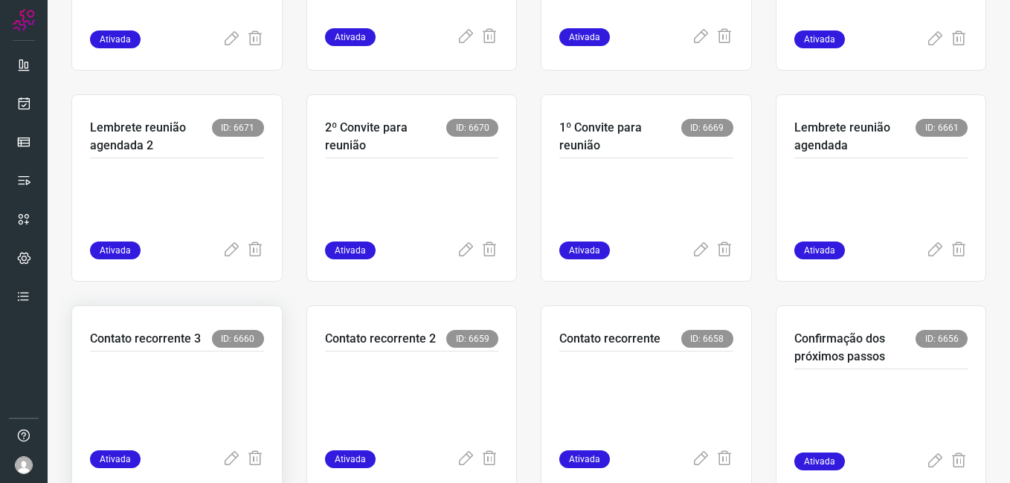
click at [200, 377] on p at bounding box center [177, 398] width 174 height 74
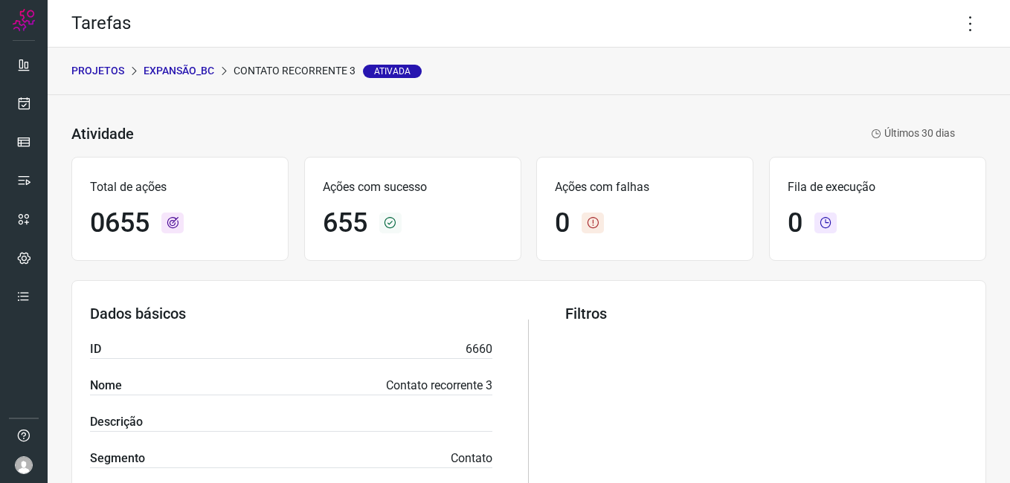
click at [173, 77] on p "Expansão_BC" at bounding box center [179, 71] width 71 height 16
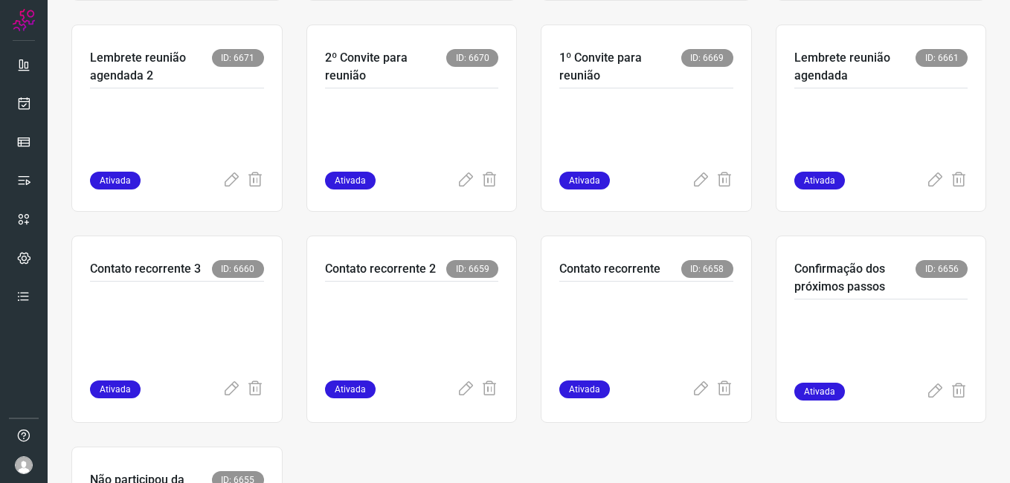
scroll to position [517, 0]
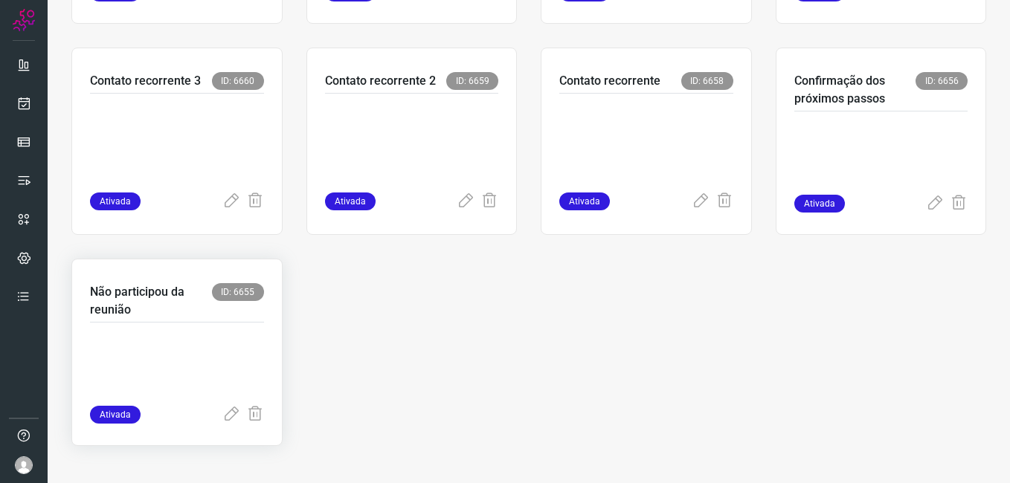
click at [187, 371] on p at bounding box center [177, 369] width 174 height 74
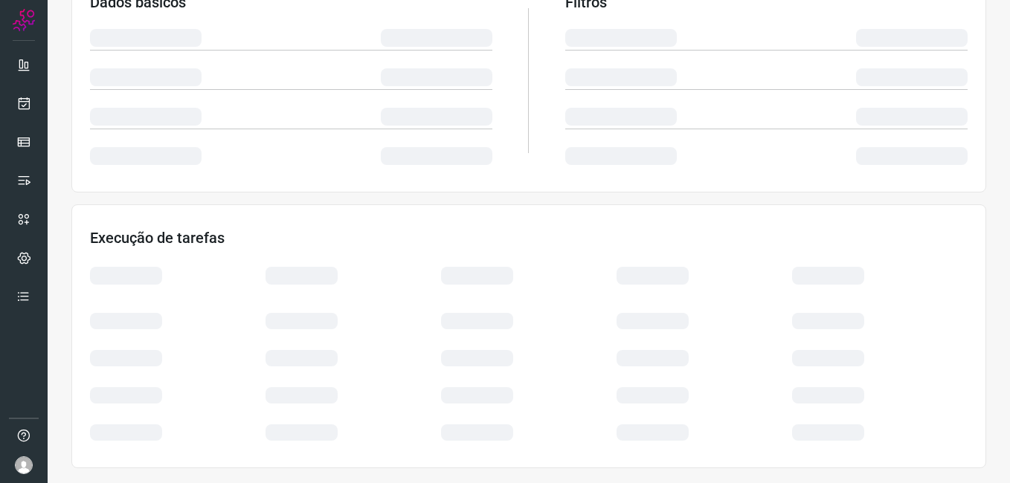
scroll to position [285, 0]
